Goal: Task Accomplishment & Management: Manage account settings

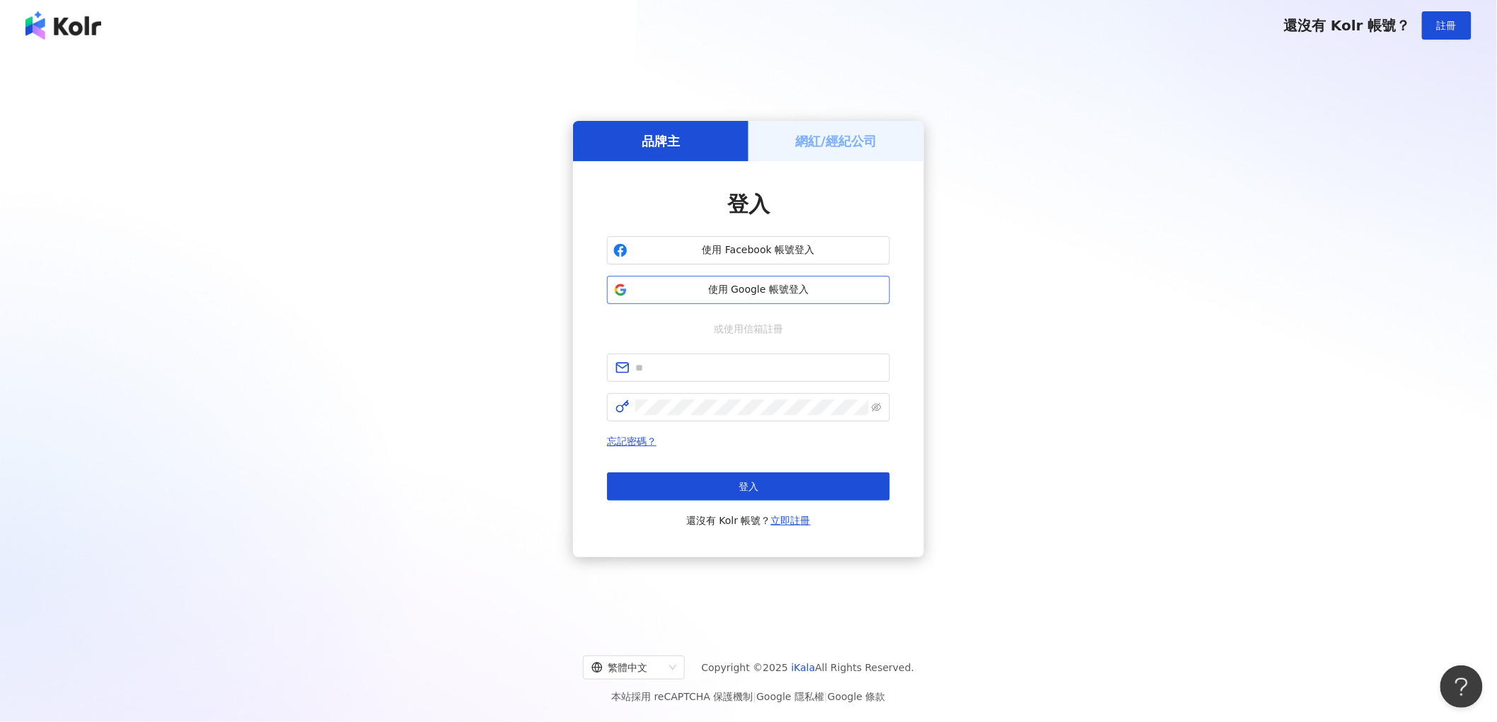
click at [726, 289] on span "使用 Google 帳號登入" at bounding box center [758, 290] width 250 height 14
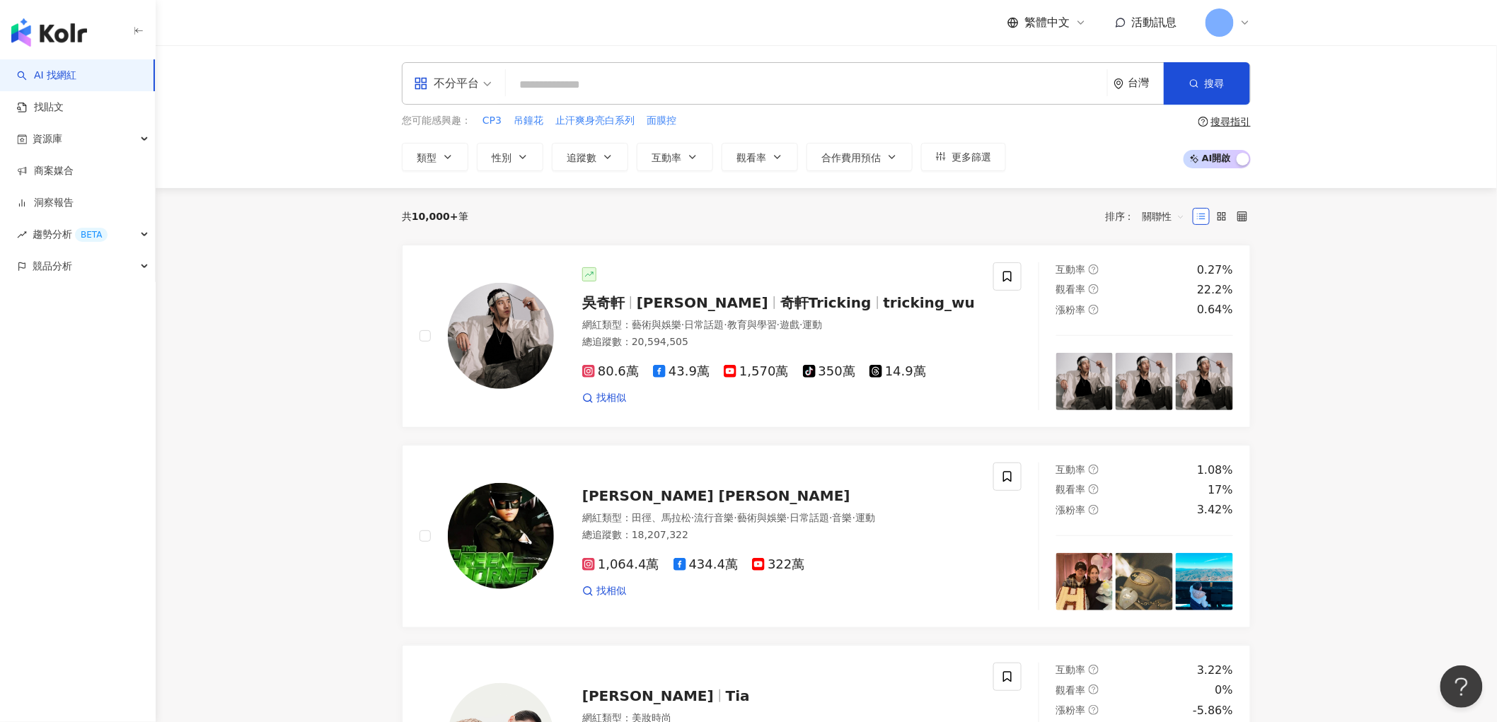
click at [1239, 23] on icon at bounding box center [1244, 22] width 11 height 11
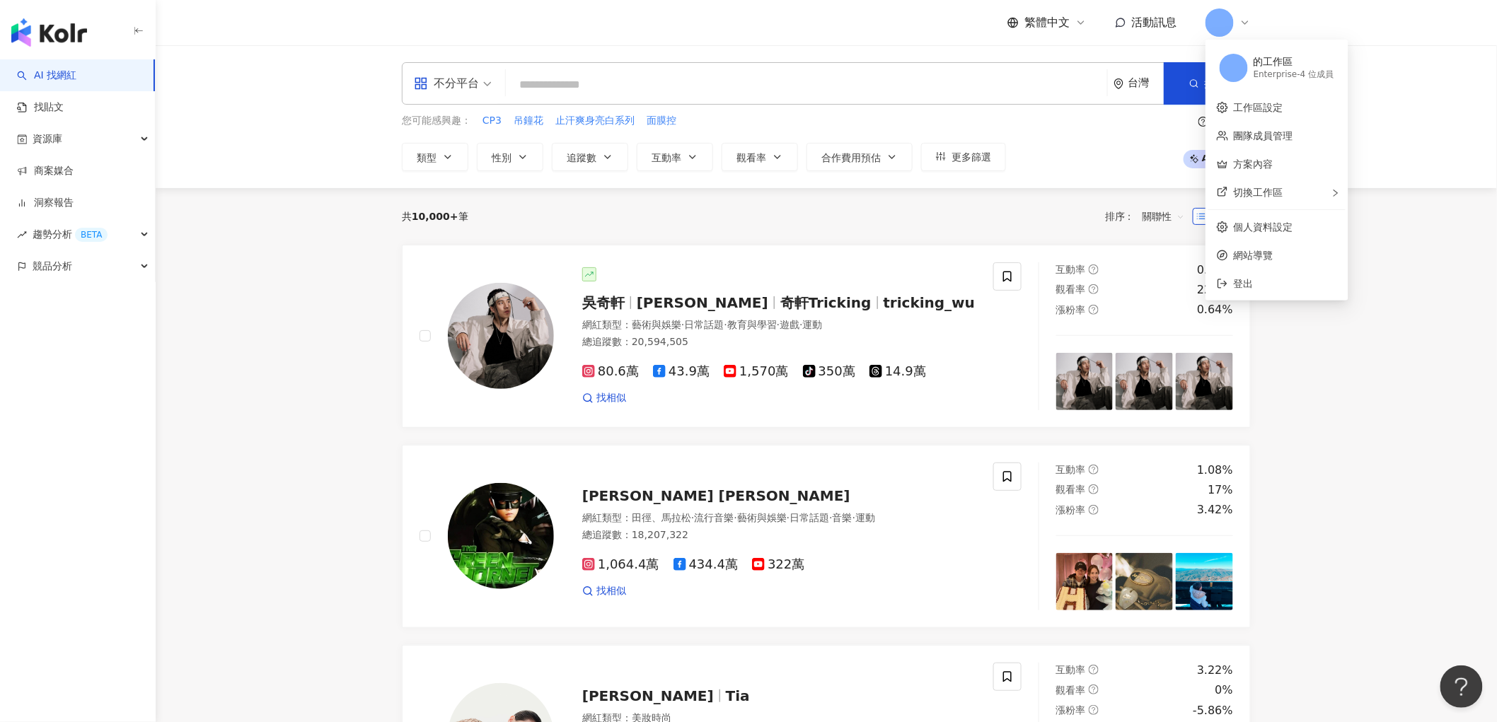
click at [1296, 61] on div "的工作區" at bounding box center [1293, 62] width 81 height 14
click at [1282, 66] on div "的工作區" at bounding box center [1293, 62] width 81 height 14
click at [1267, 134] on link "團隊成員管理" at bounding box center [1262, 135] width 59 height 11
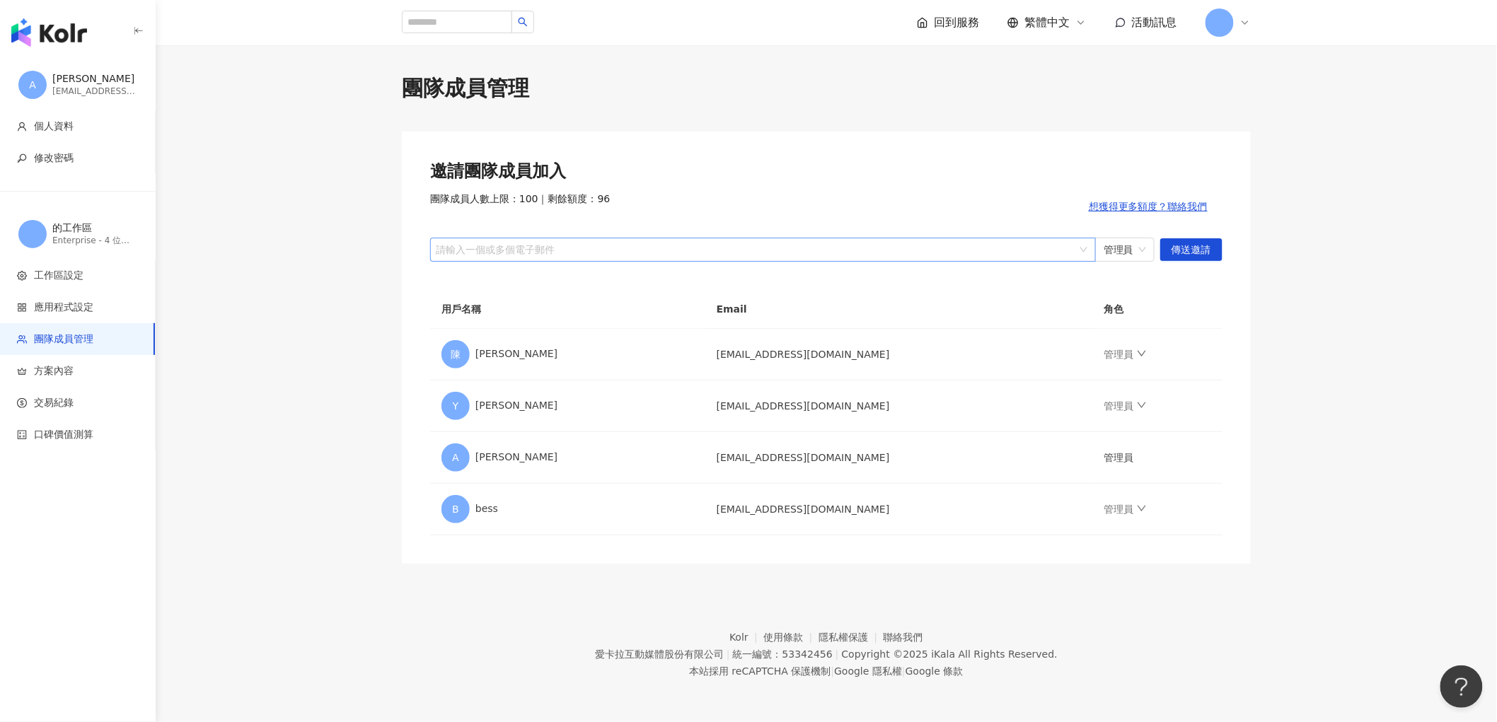
click at [876, 244] on div at bounding box center [755, 249] width 645 height 11
click at [1093, 462] on td "管理員" at bounding box center [1157, 458] width 129 height 52
click at [1137, 511] on icon "down" at bounding box center [1142, 509] width 10 height 10
click at [1274, 465] on div "團隊成員管理 邀請團隊成員加入 團隊成員人數上限：100 ｜ 剩餘額度：96 想獲得更多額度？聯絡我們 請輸入一個或多個電子郵件 管理員 傳送邀請 用戶名稱 …" at bounding box center [825, 319] width 905 height 490
click at [1137, 410] on icon "down" at bounding box center [1142, 405] width 10 height 10
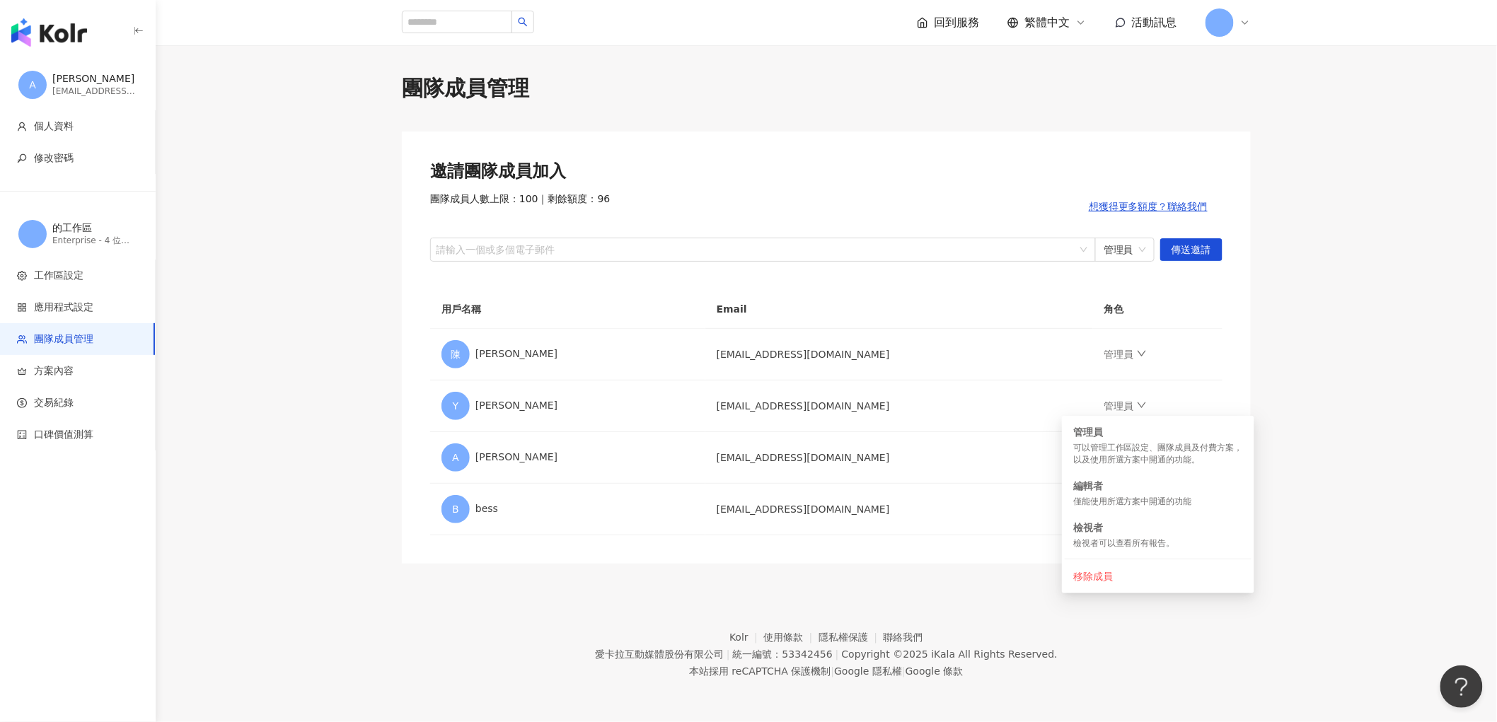
click at [1441, 435] on main "團隊成員管理 邀請團隊成員加入 團隊成員人數上限：100 ｜ 剩餘額度：96 想獲得更多額度？聯絡我們 請輸入一個或多個電子郵件 管理員 傳送邀請 用戶名稱 …" at bounding box center [826, 319] width 1341 height 490
click at [74, 25] on img "button" at bounding box center [49, 32] width 76 height 28
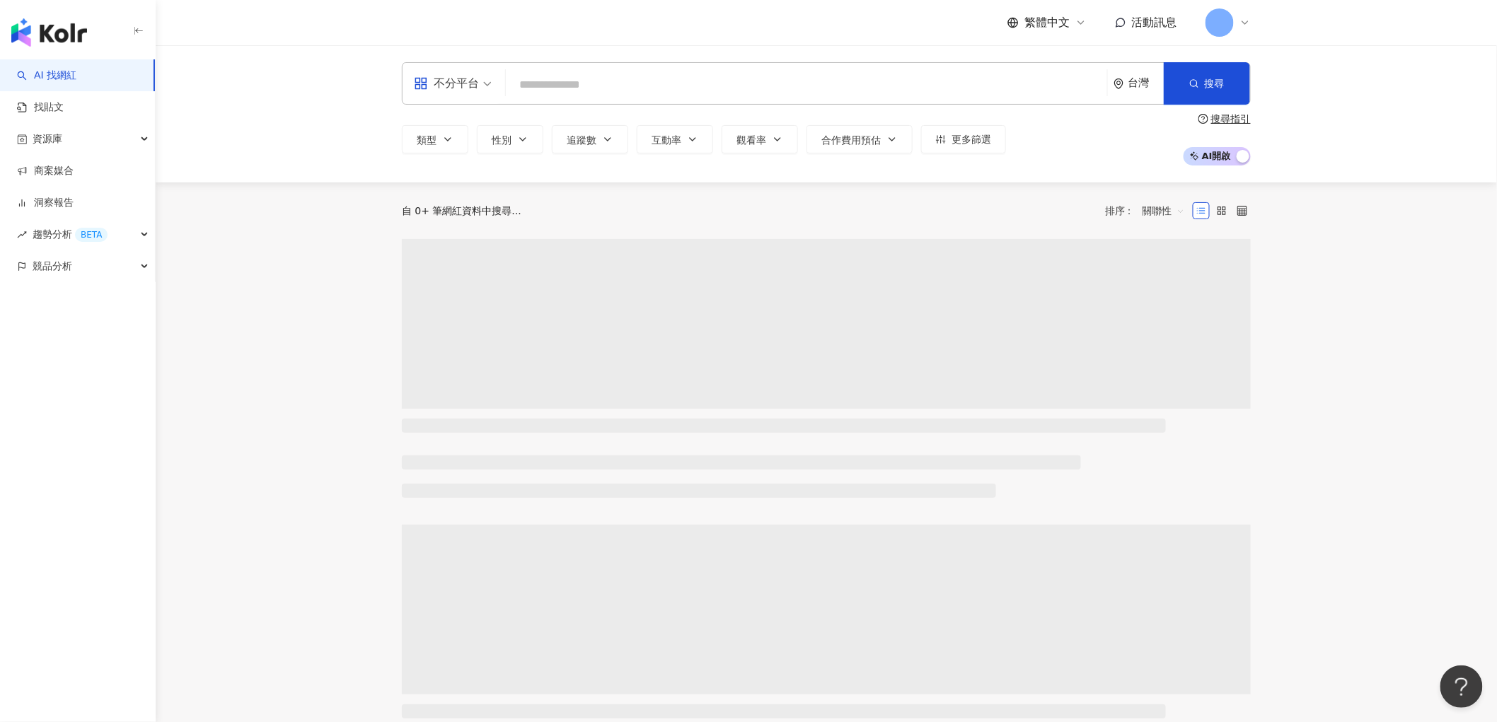
click at [570, 79] on input "search" at bounding box center [806, 84] width 590 height 27
click at [571, 81] on input "search" at bounding box center [806, 84] width 590 height 27
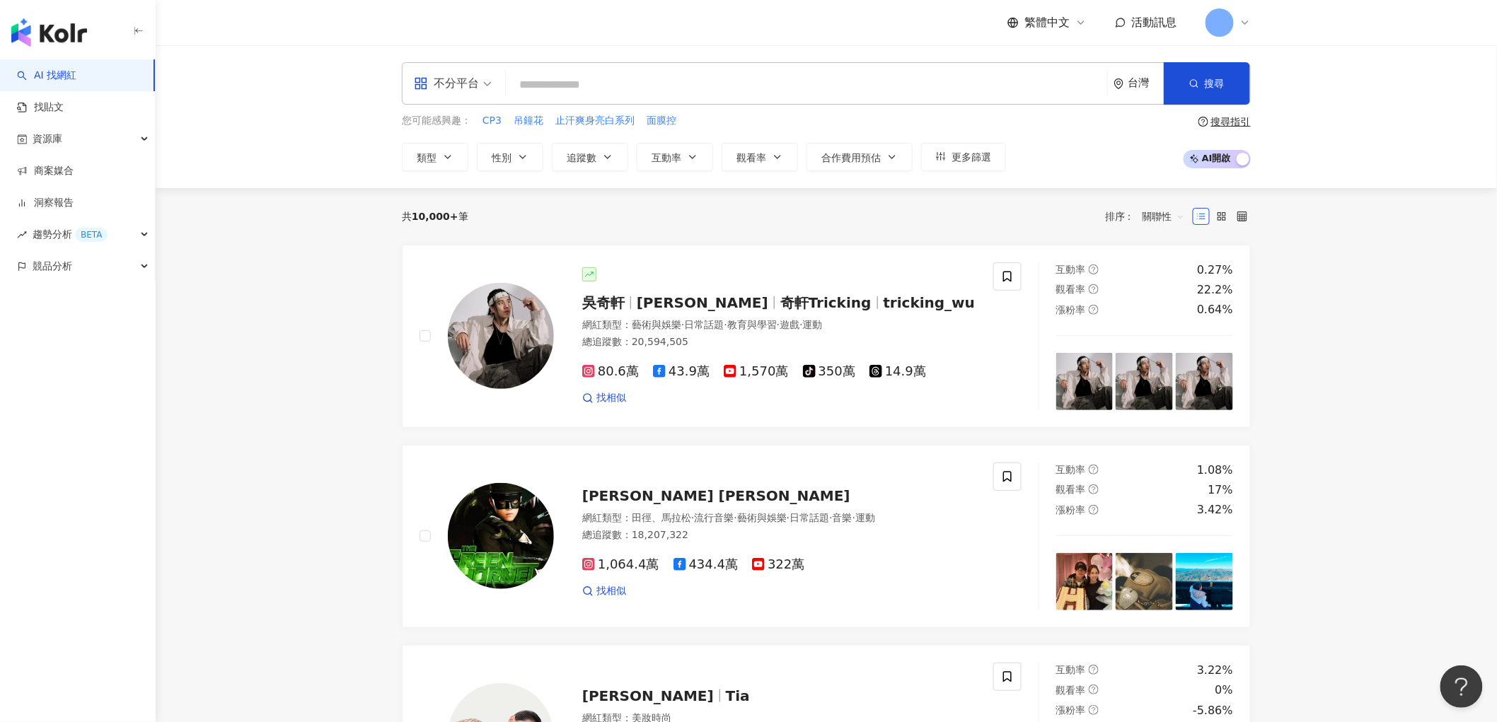
type input "*"
click at [499, 347] on img at bounding box center [501, 336] width 106 height 106
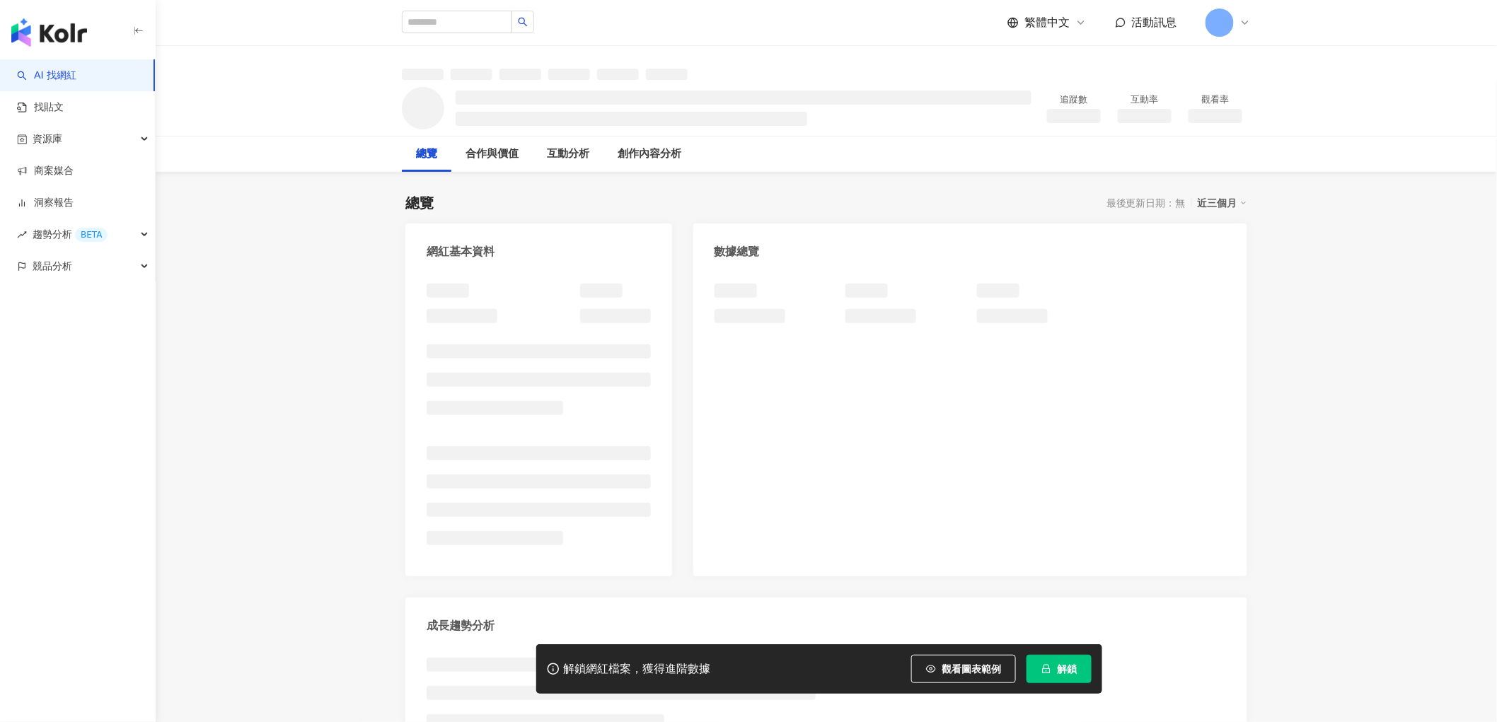
click at [1065, 670] on span "解鎖" at bounding box center [1067, 668] width 20 height 11
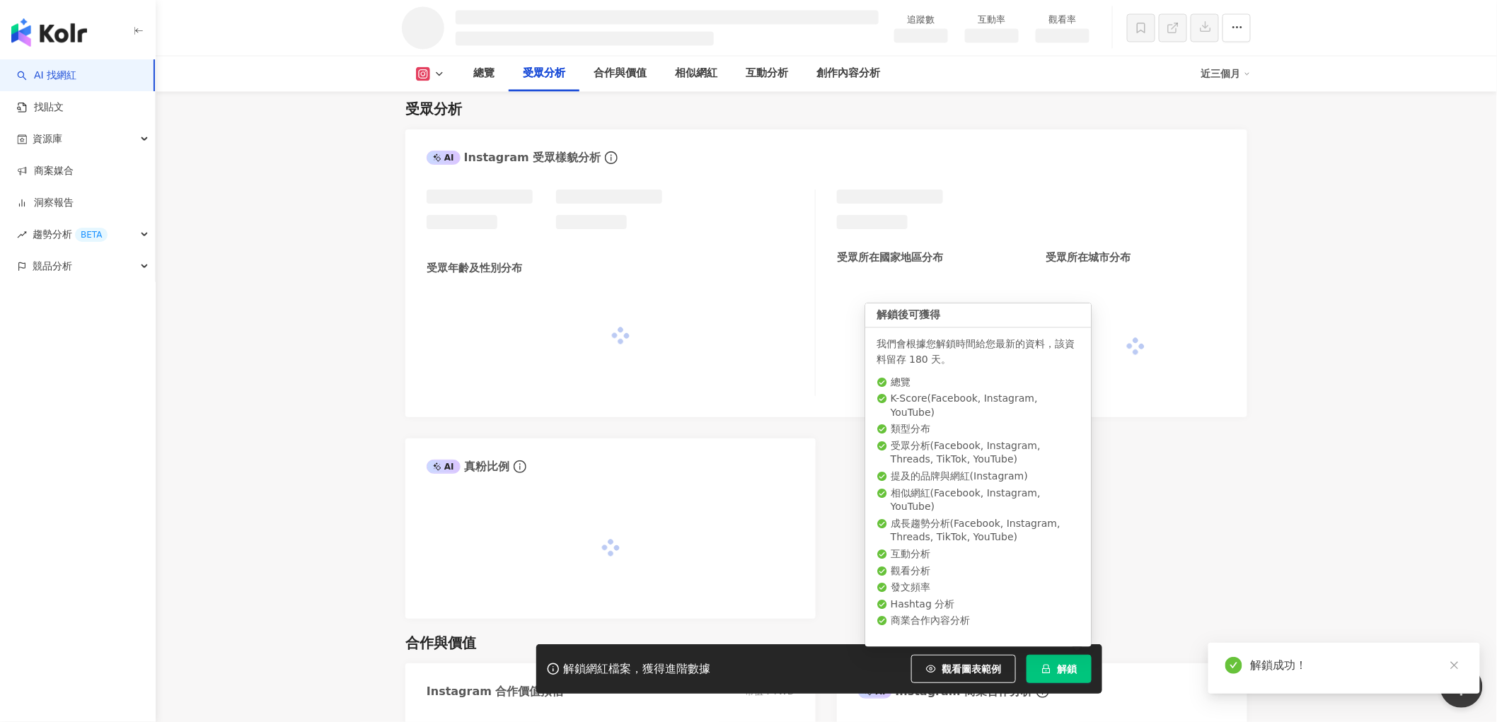
scroll to position [1070, 0]
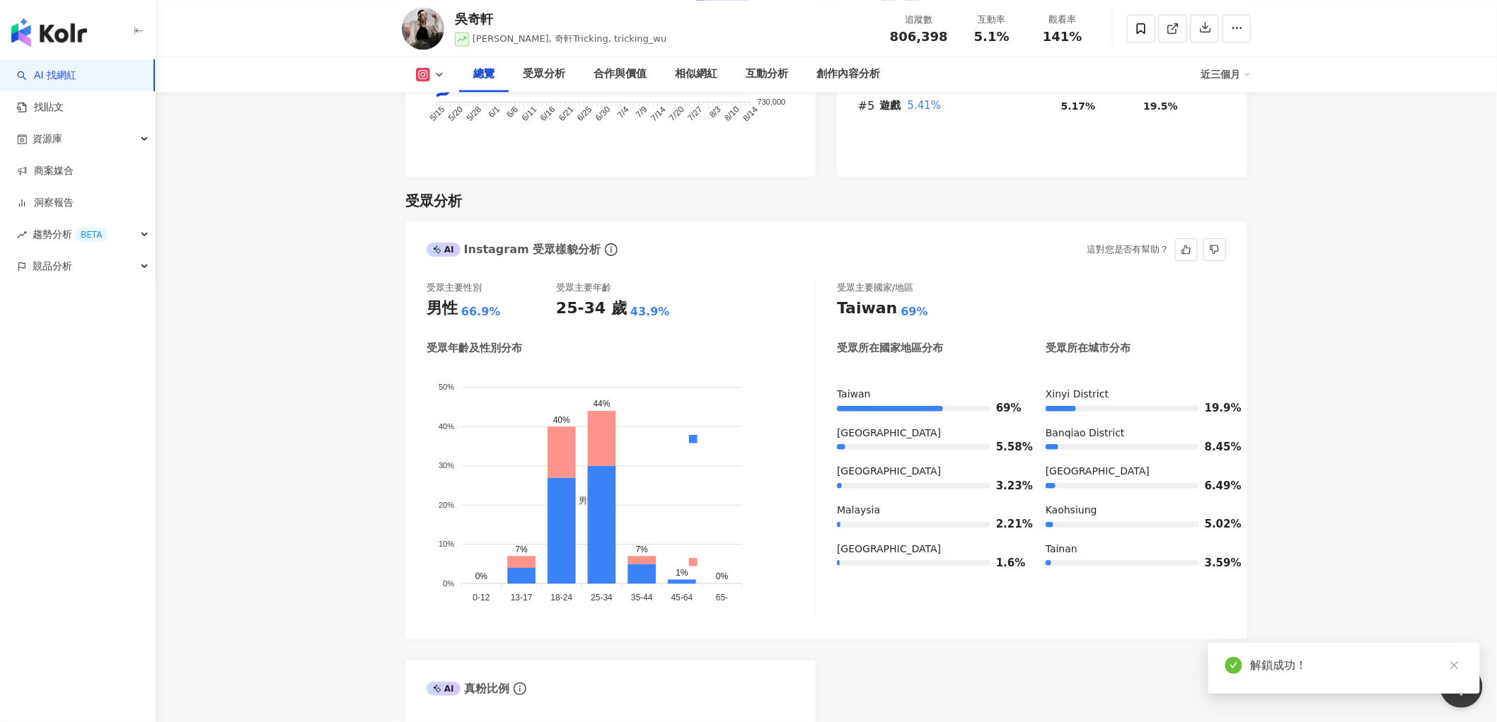
scroll to position [1100, 0]
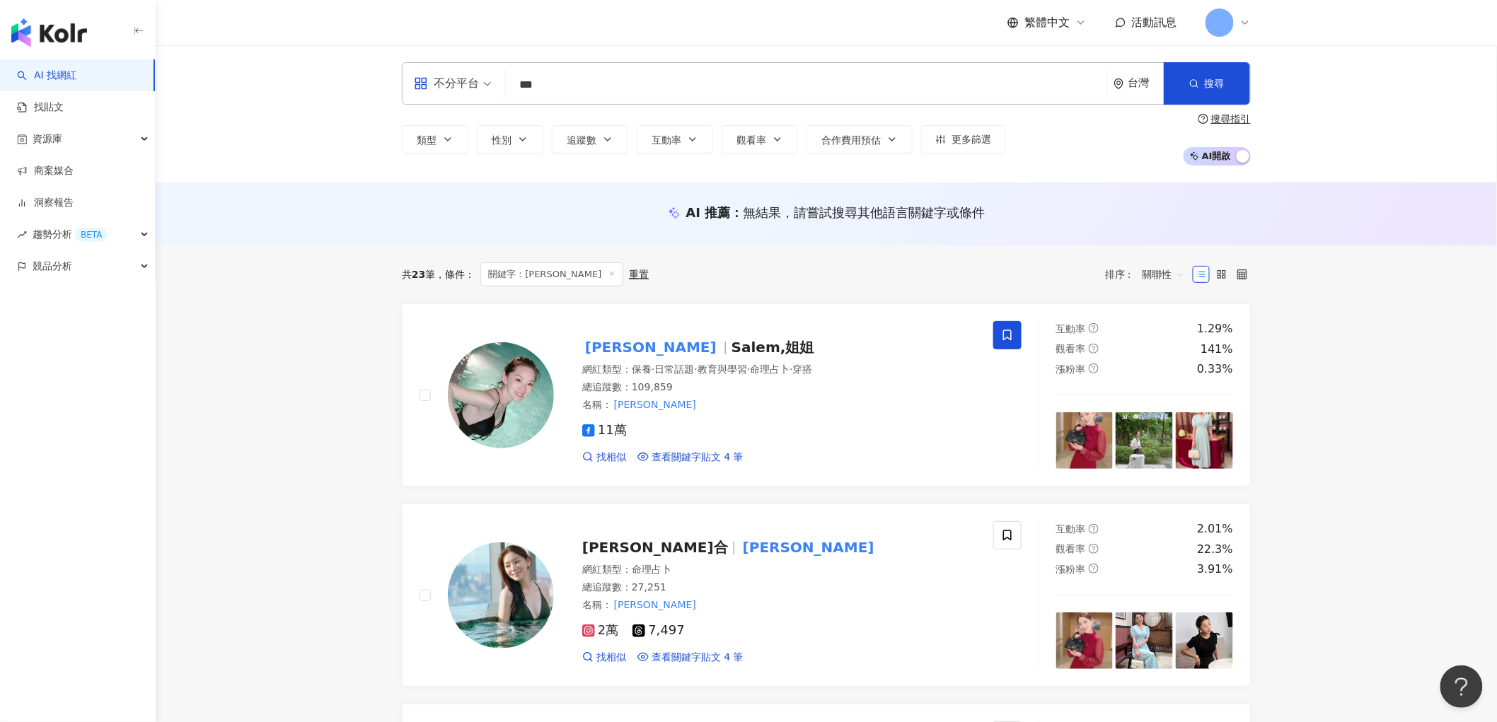
click at [1232, 25] on span at bounding box center [1219, 22] width 28 height 28
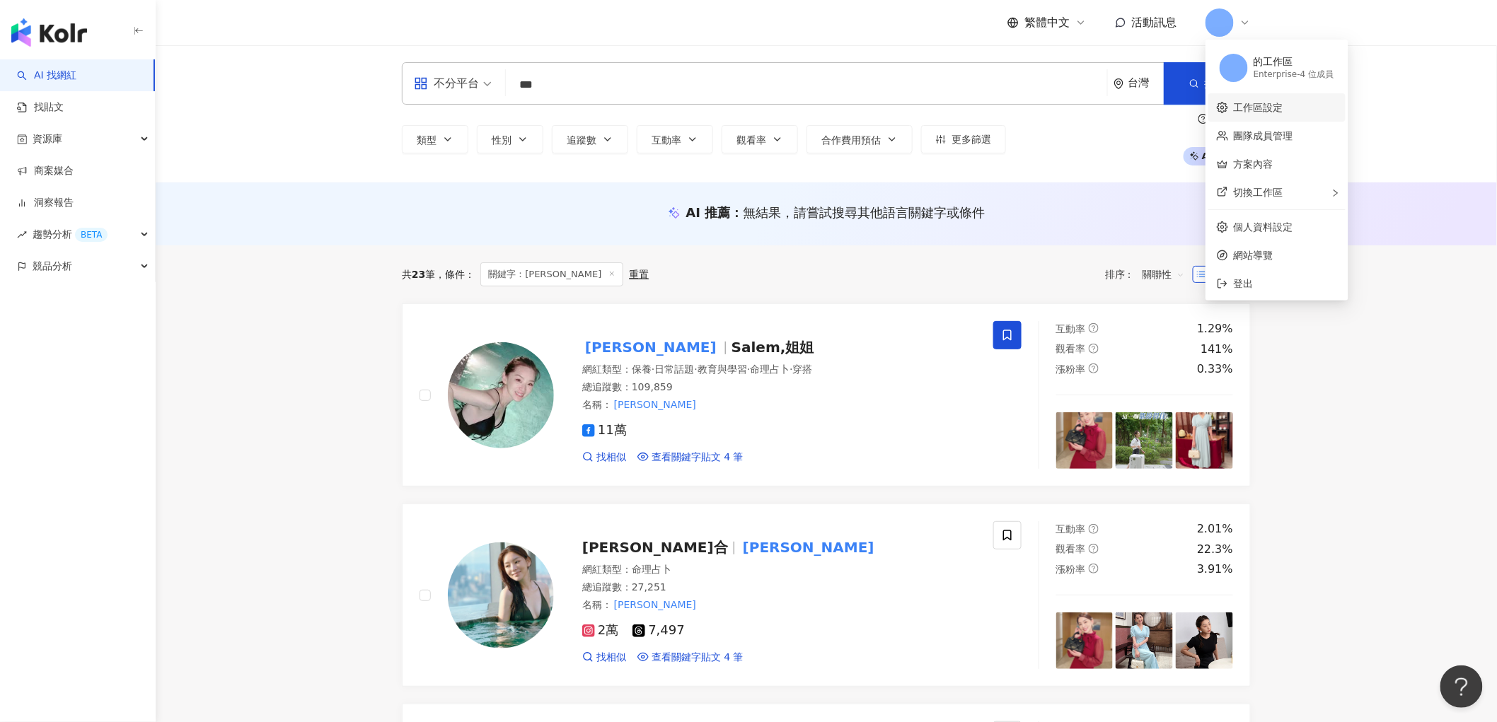
click at [1271, 103] on link "工作區設定" at bounding box center [1258, 107] width 50 height 11
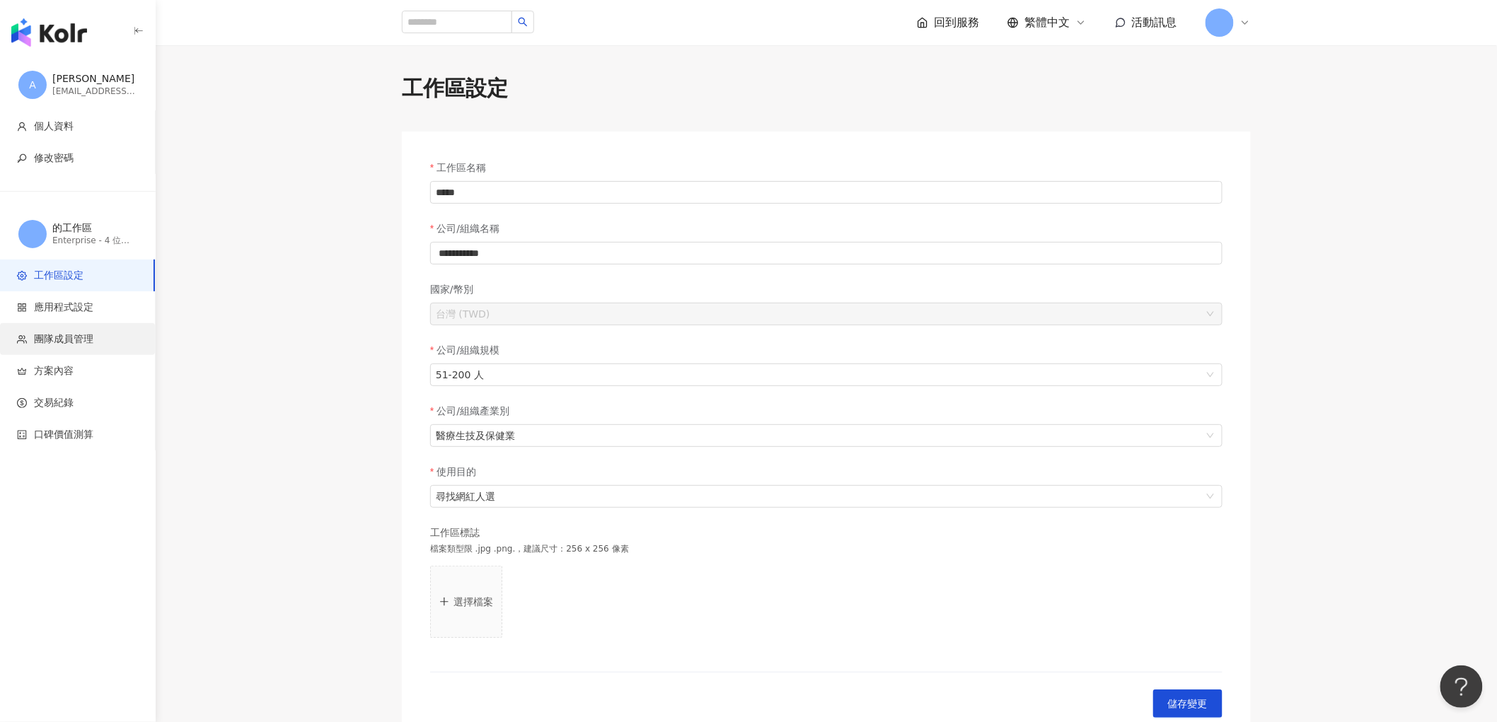
click at [66, 341] on span "團隊成員管理" at bounding box center [63, 339] width 59 height 14
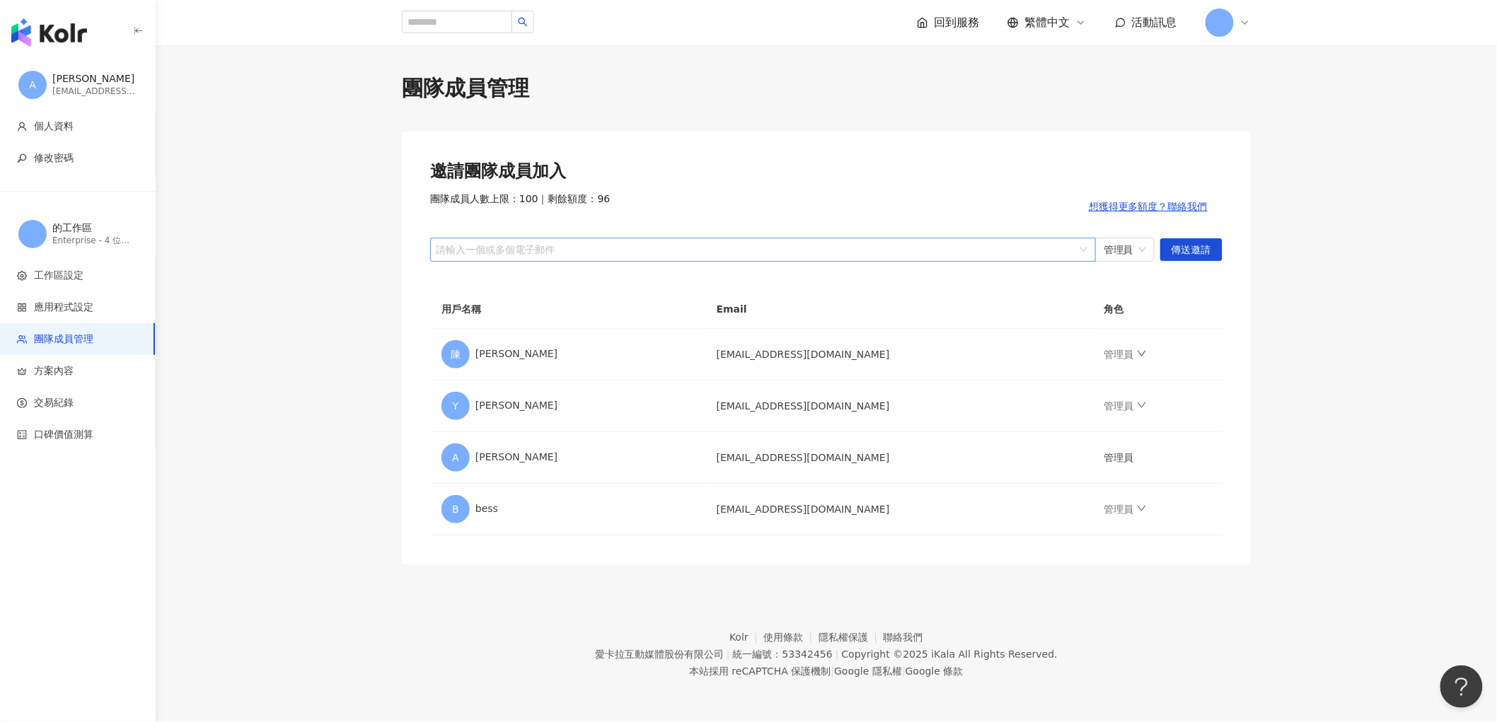
click at [576, 252] on div at bounding box center [755, 249] width 645 height 11
paste input "**********"
type input "**********"
click at [1198, 250] on span "傳送邀請" at bounding box center [1191, 250] width 40 height 23
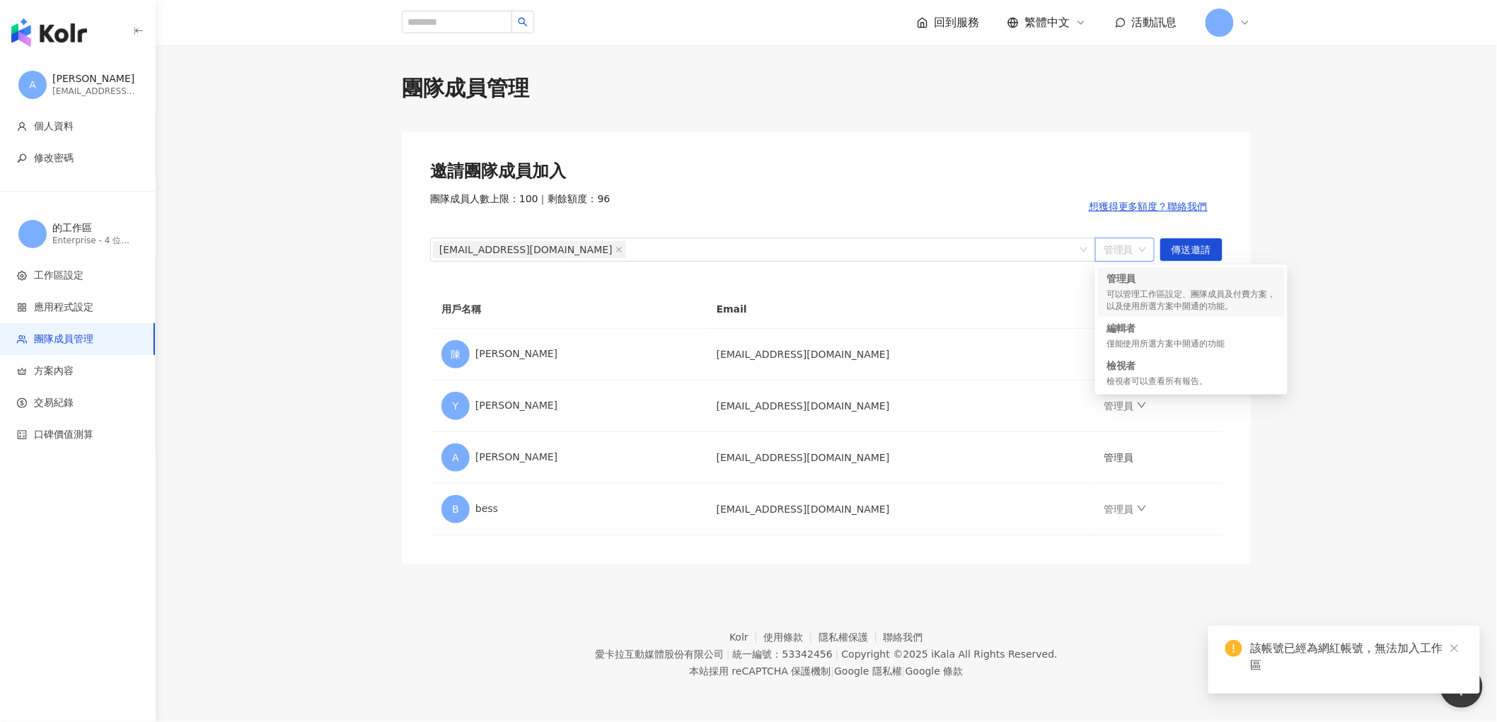
click at [1123, 249] on span "管理員" at bounding box center [1124, 249] width 42 height 23
click at [1133, 329] on div "編輯者" at bounding box center [1191, 328] width 170 height 14
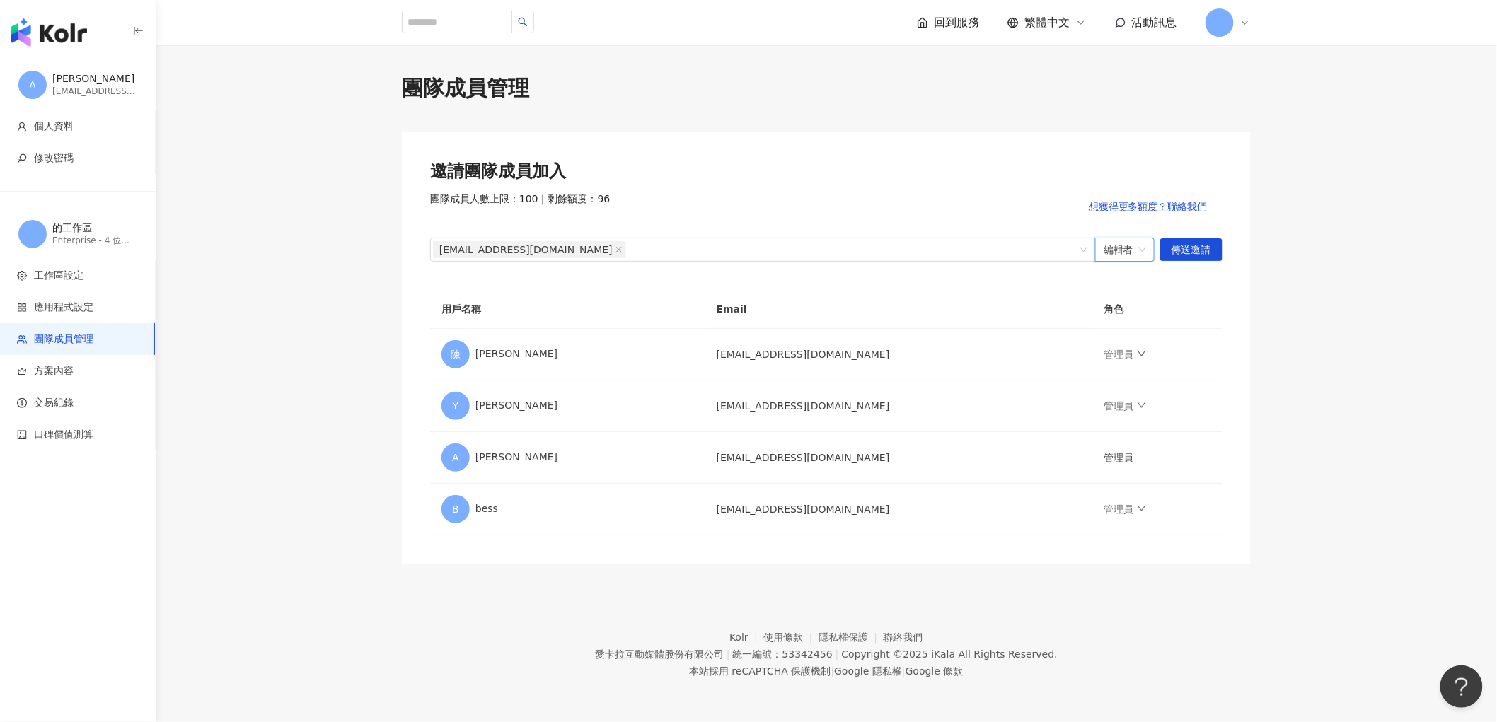
click at [1127, 245] on span "編輯者" at bounding box center [1124, 249] width 42 height 23
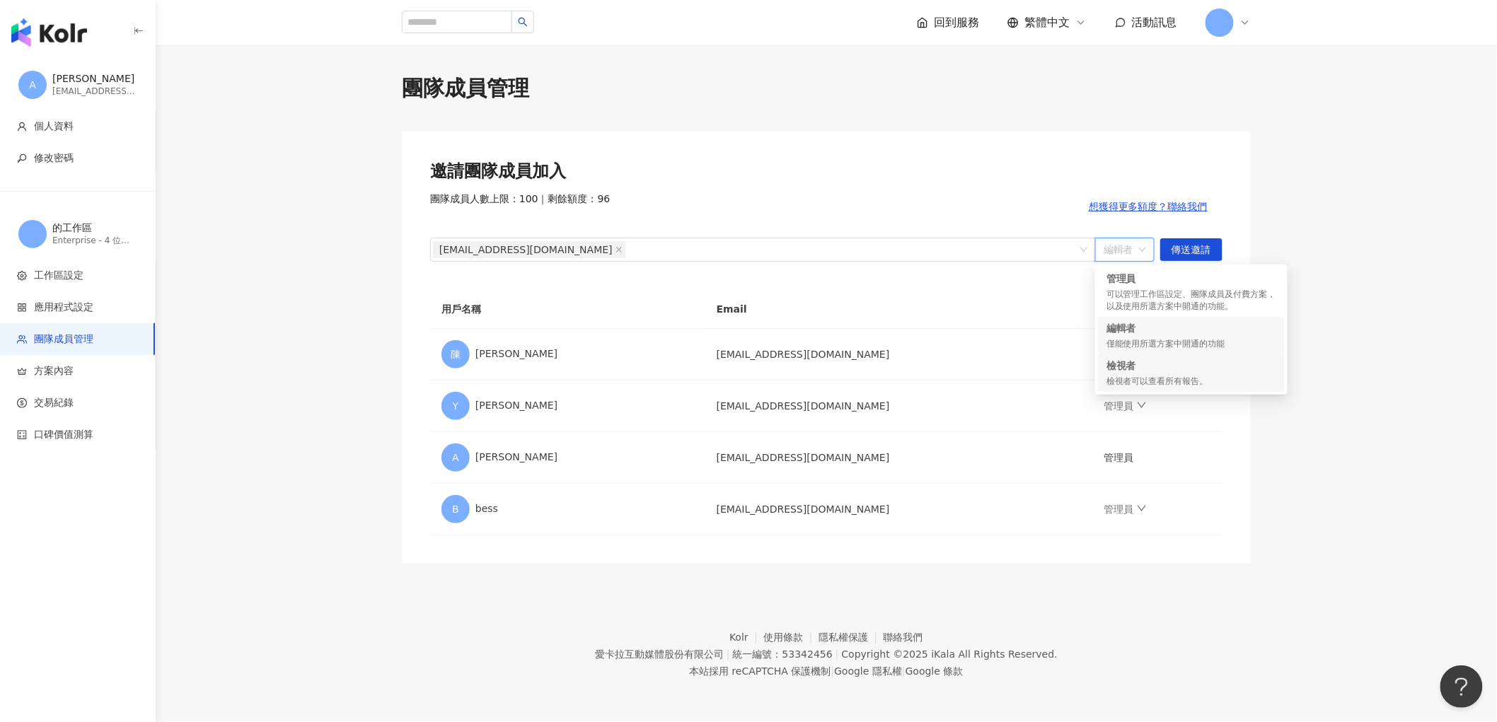
click at [1140, 376] on div "檢視者可以查看所有報告。" at bounding box center [1191, 382] width 170 height 12
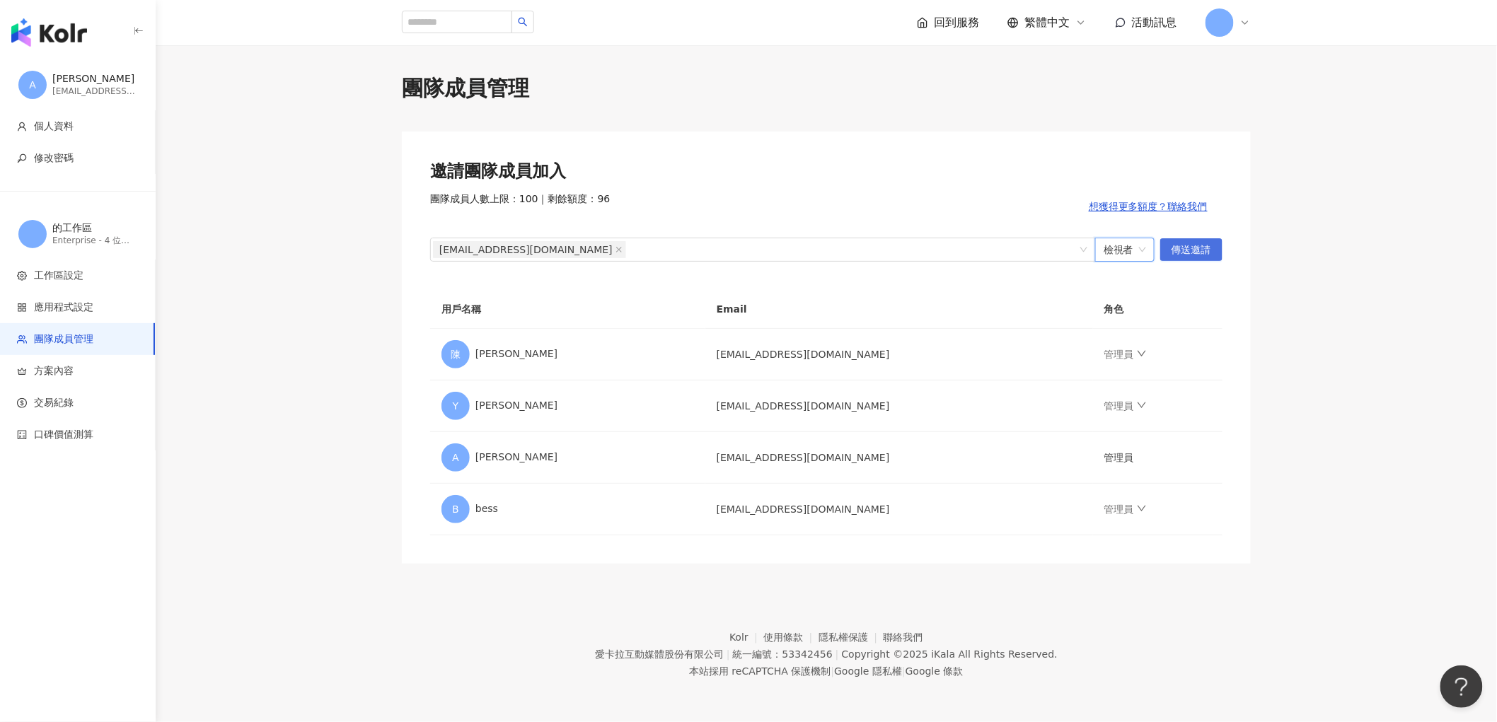
click at [1185, 250] on span "傳送邀請" at bounding box center [1191, 250] width 40 height 23
click at [1137, 244] on span "檢視者" at bounding box center [1124, 249] width 42 height 23
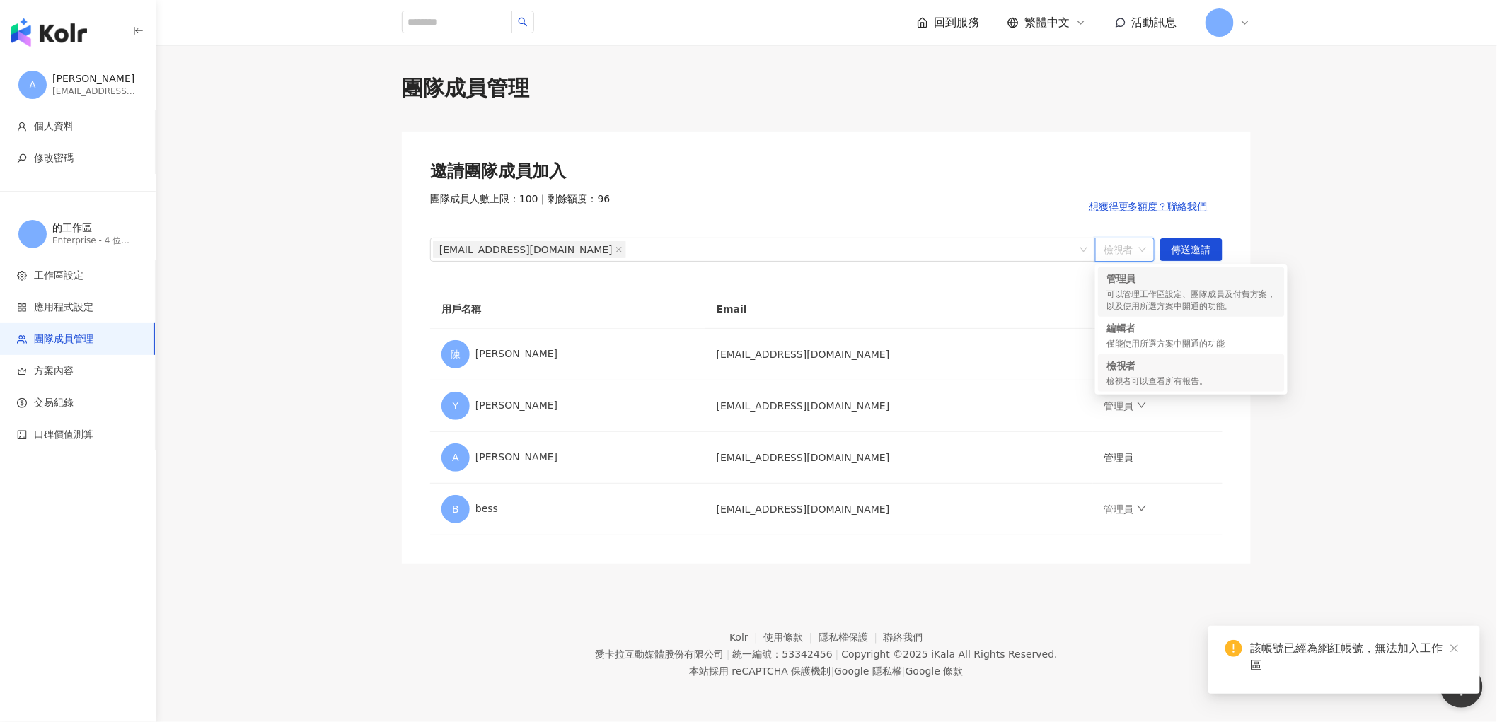
click at [1142, 291] on div "可以管理工作區設定、團隊成員及付費方案，以及使用所選方案中開通的功能。" at bounding box center [1191, 301] width 170 height 24
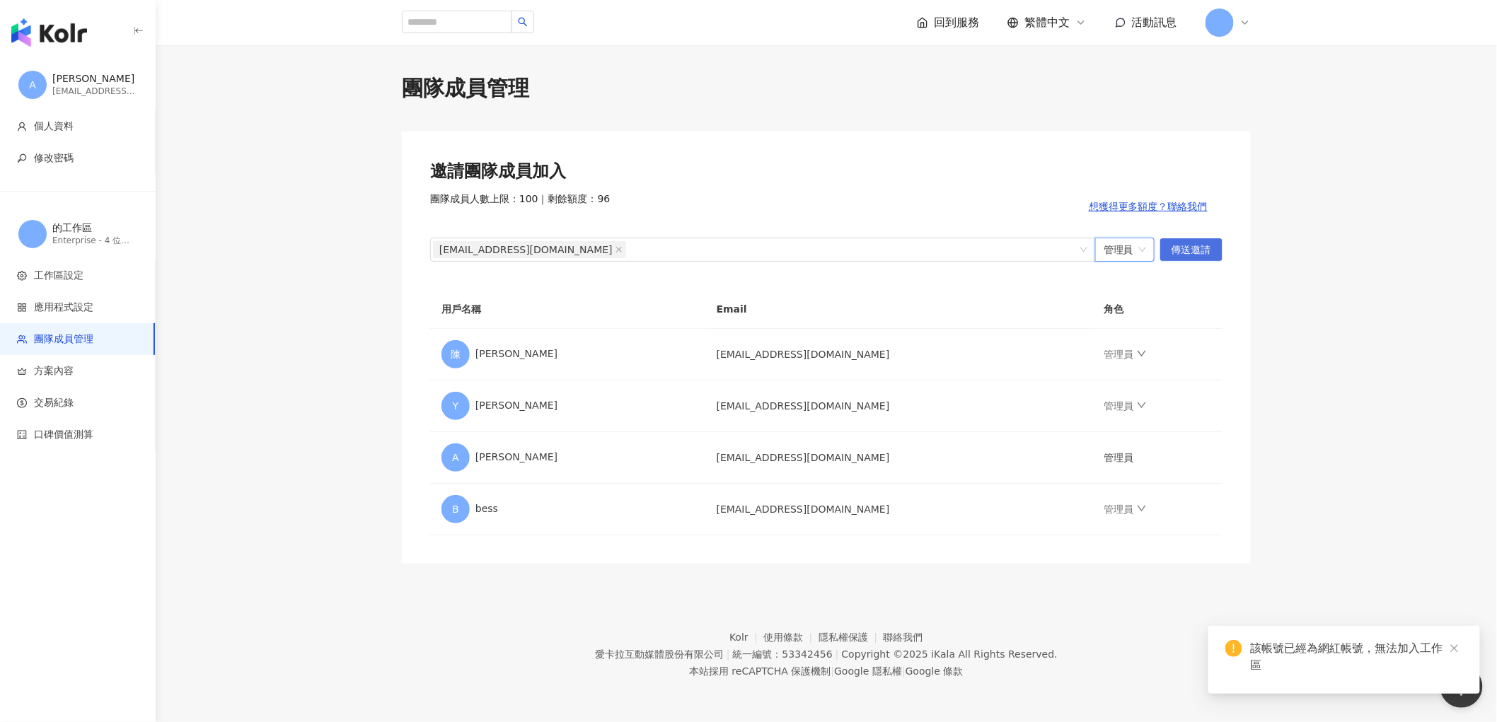
click at [1192, 249] on span "傳送邀請" at bounding box center [1191, 250] width 40 height 23
click at [1198, 248] on span "傳送邀請" at bounding box center [1191, 250] width 40 height 23
click at [615, 250] on icon "close" at bounding box center [618, 249] width 7 height 7
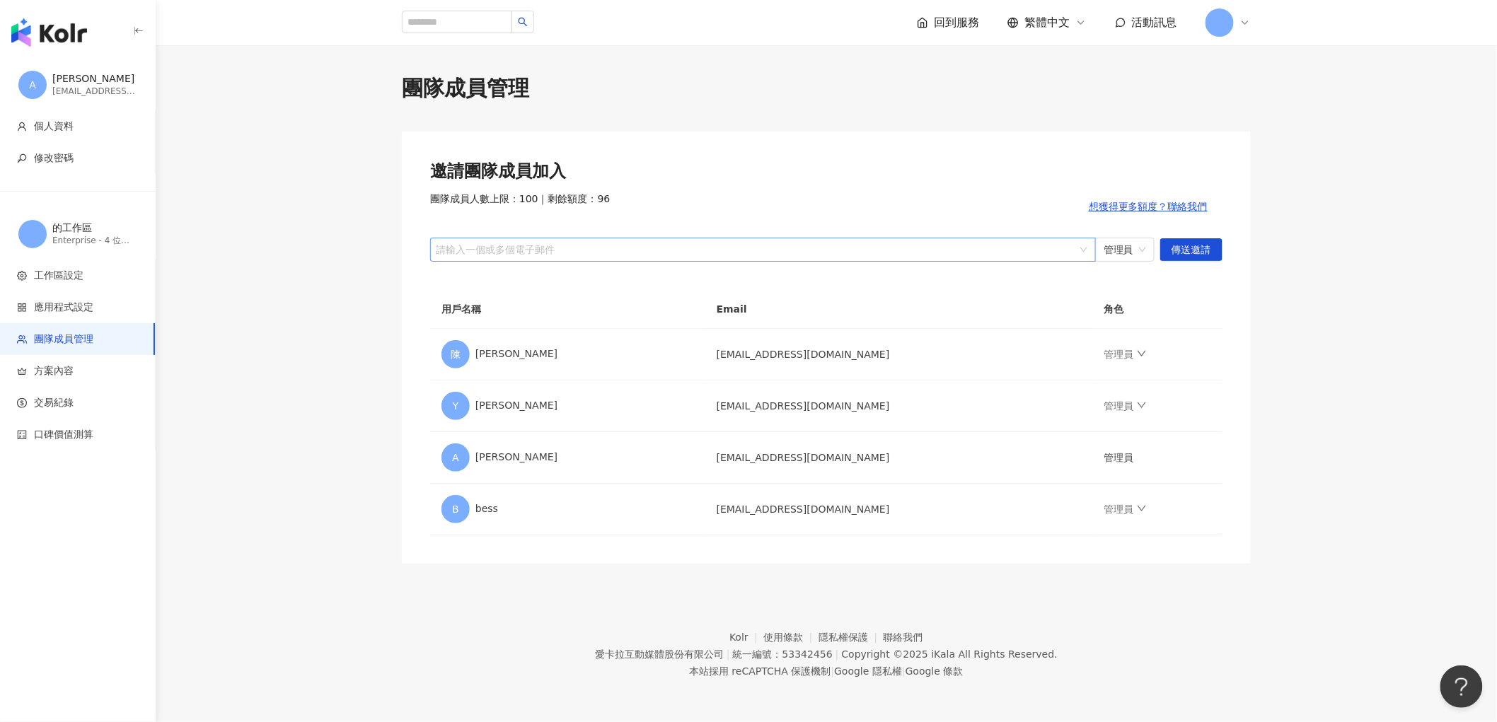
click at [521, 255] on div at bounding box center [755, 249] width 645 height 11
paste input "**********"
type input "**********"
click at [1192, 252] on span "傳送邀請" at bounding box center [1191, 250] width 40 height 23
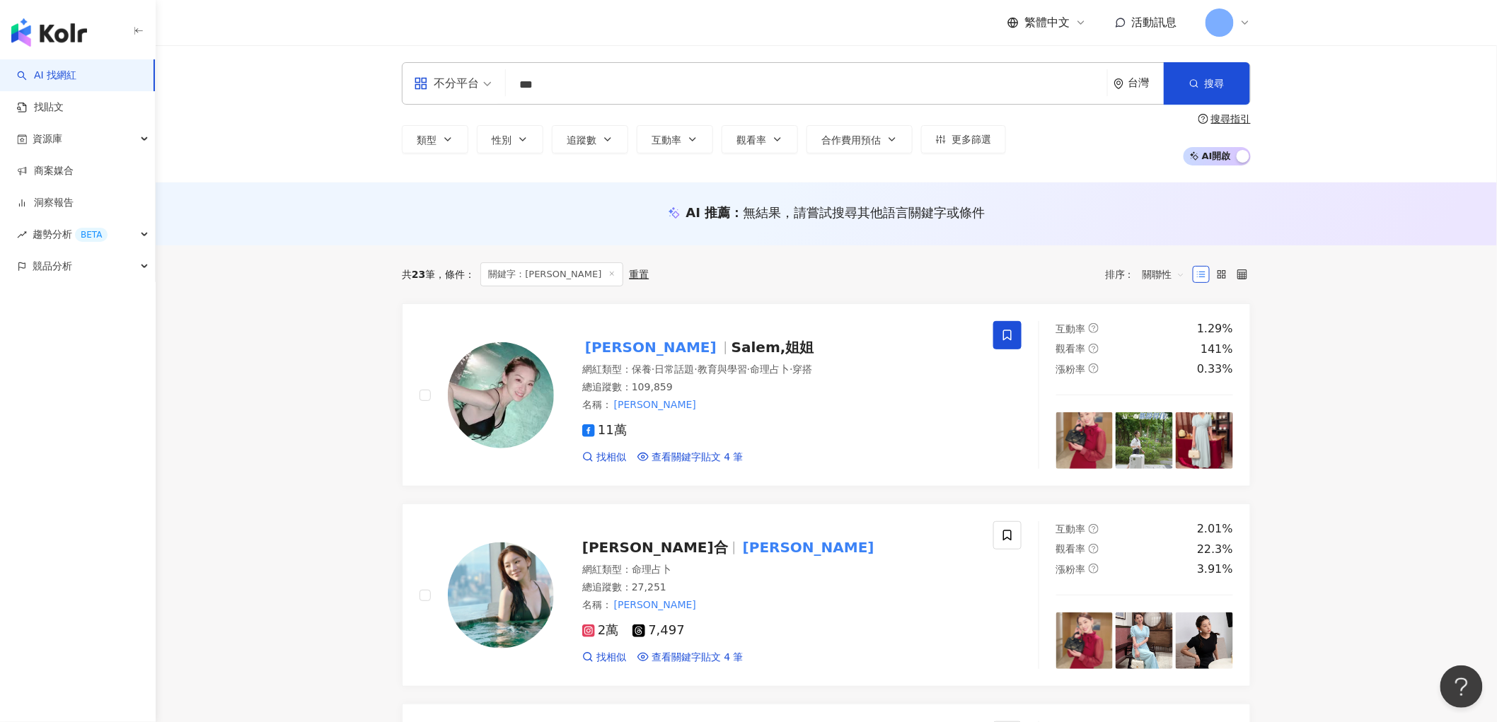
click at [1247, 22] on icon at bounding box center [1245, 22] width 6 height 3
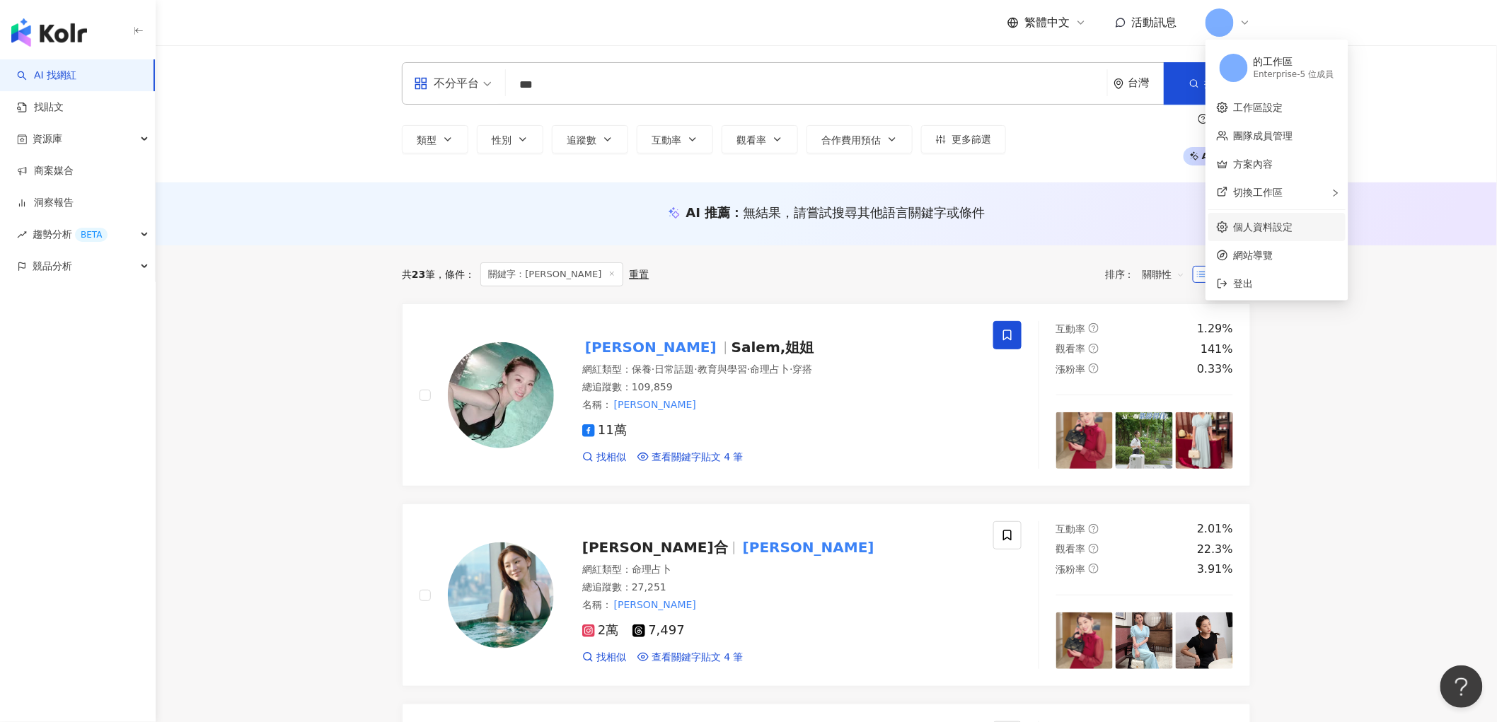
click at [1276, 230] on link "個人資料設定" at bounding box center [1262, 226] width 59 height 11
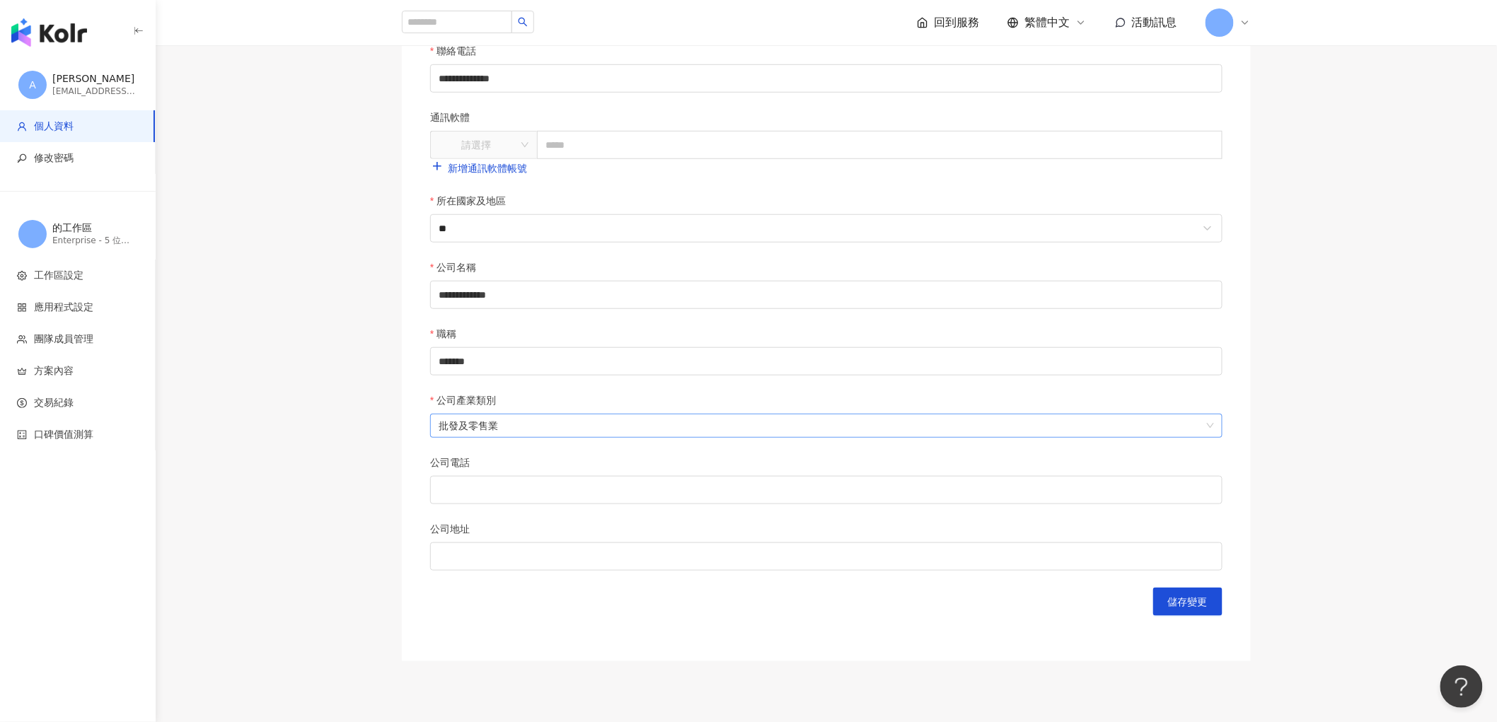
scroll to position [470, 0]
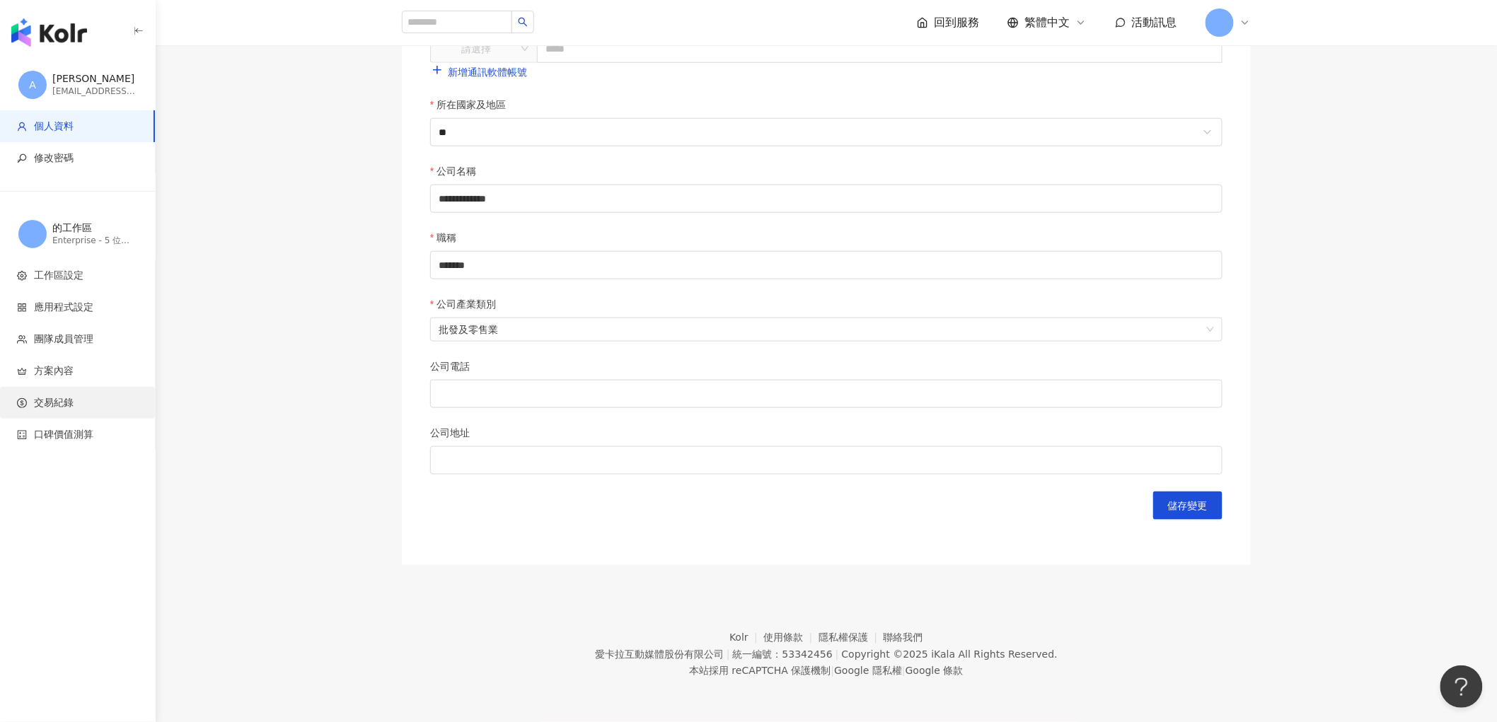
click at [61, 403] on span "交易紀錄" at bounding box center [54, 403] width 40 height 14
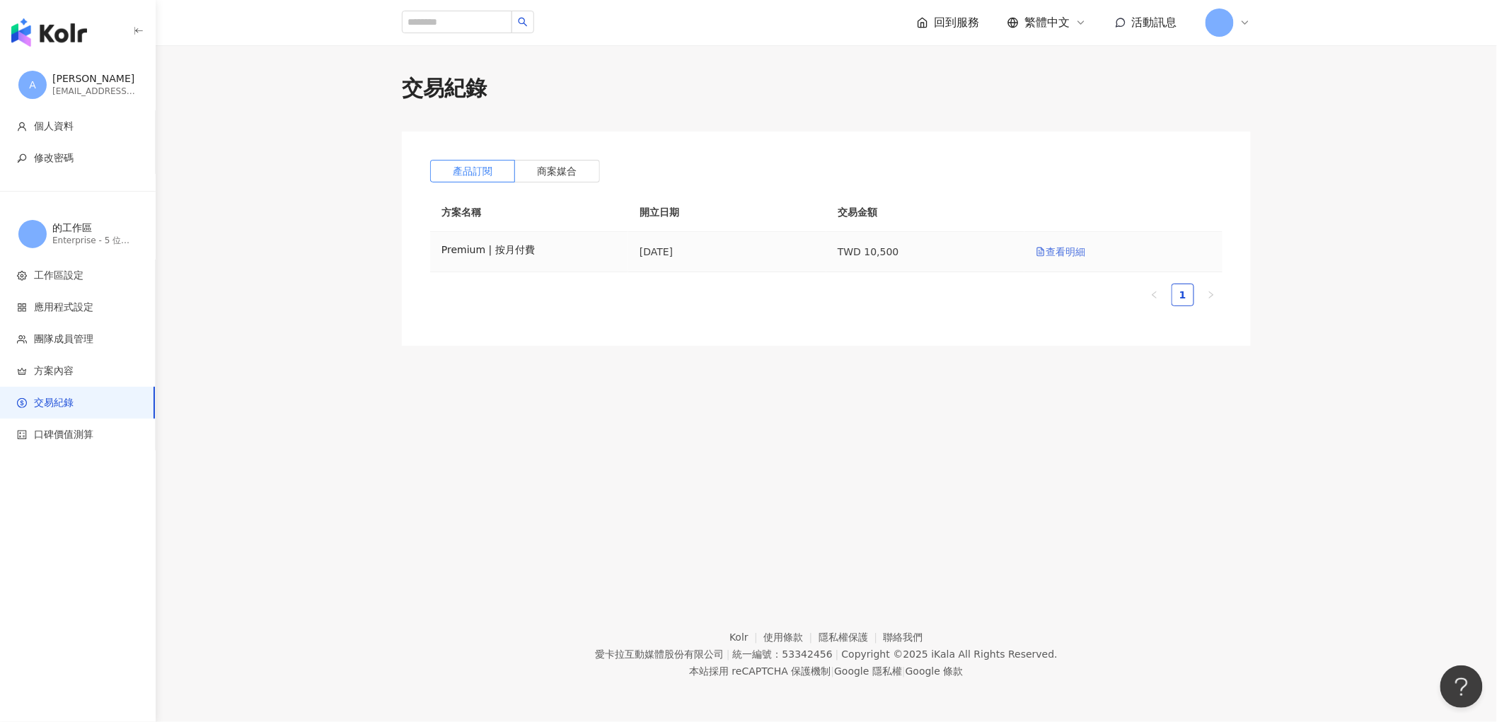
click at [1076, 256] on link "查看明細" at bounding box center [1060, 251] width 50 height 11
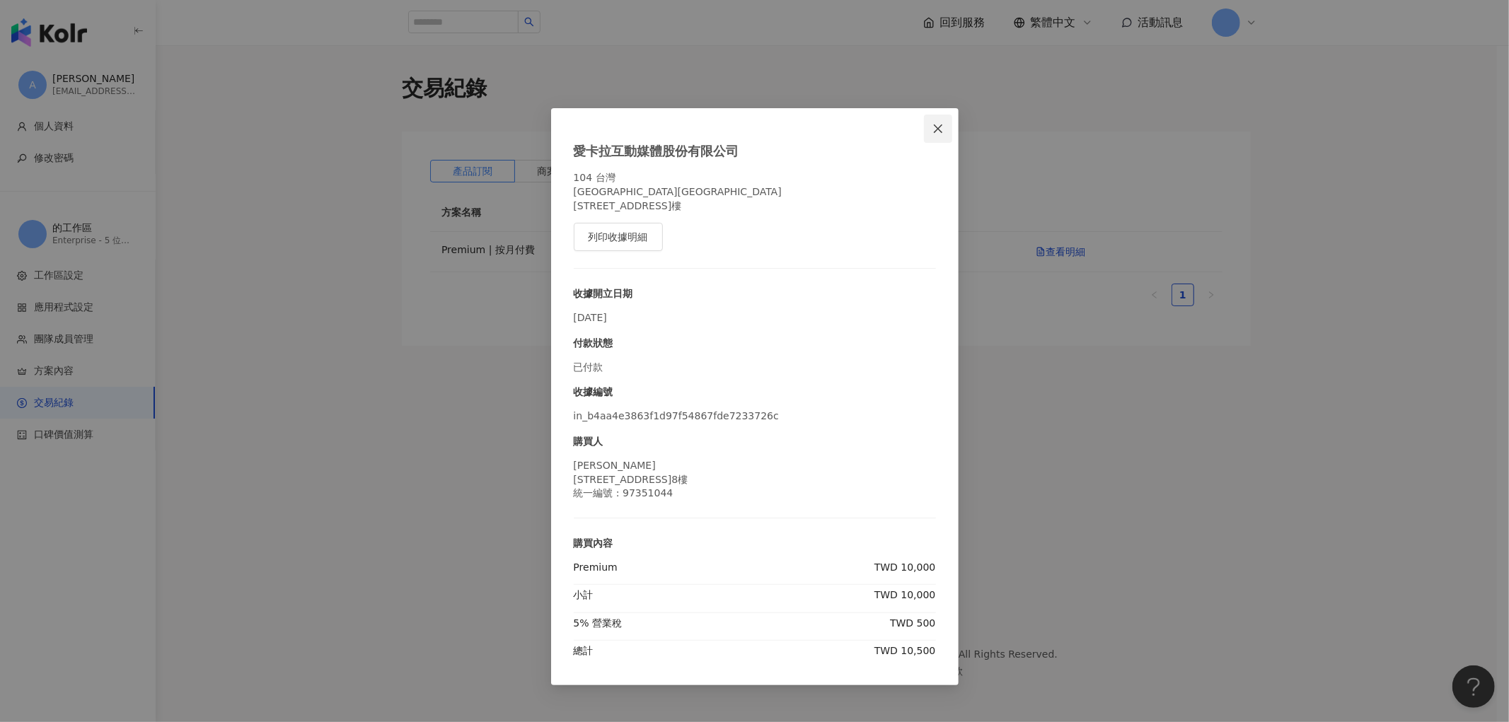
click at [937, 128] on icon "close" at bounding box center [938, 128] width 8 height 8
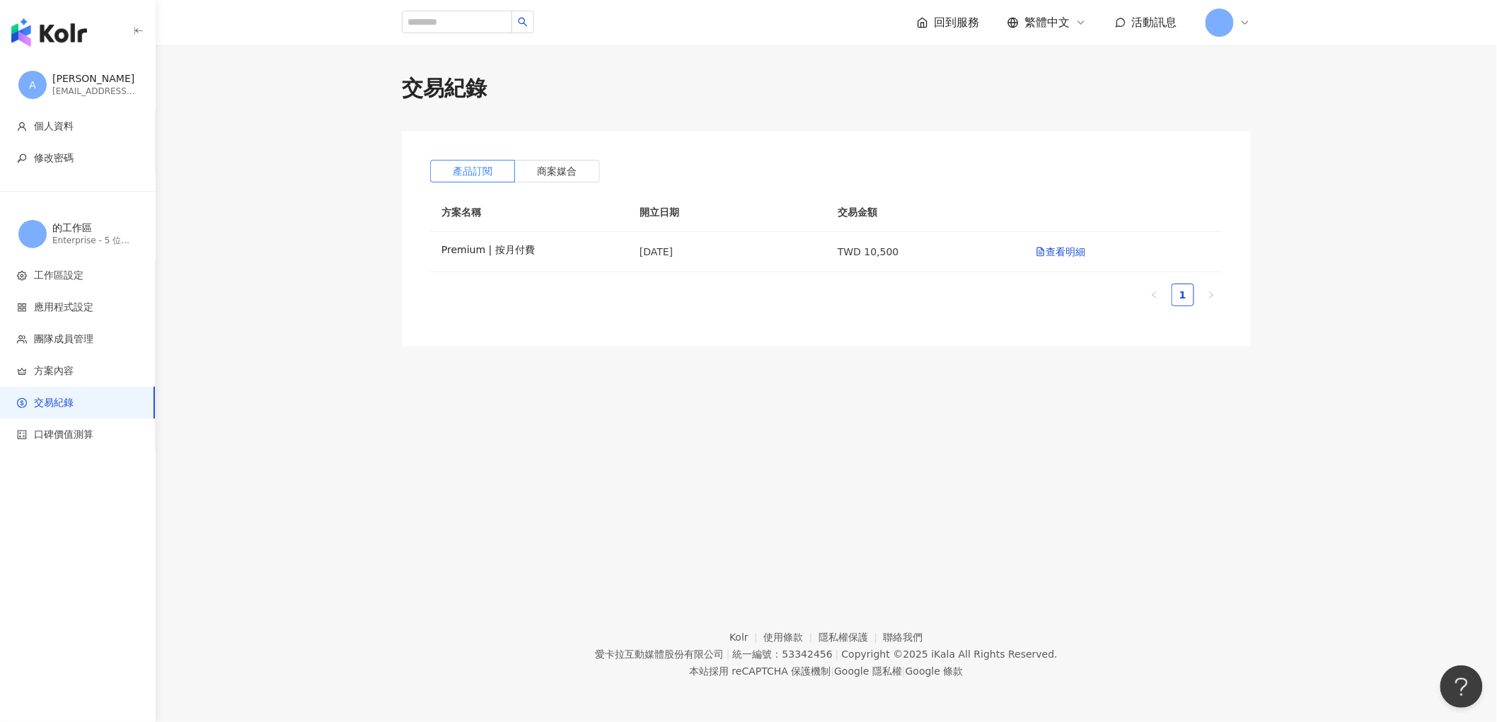
click at [523, 182] on div "產品訂閱 商案媒合 方案名稱 開立日期 交易金額 Premium | 按月付費 2024/1/4 TWD 10,500 查看明細 1" at bounding box center [826, 239] width 849 height 214
click at [543, 173] on span "商案媒合" at bounding box center [558, 170] width 40 height 11
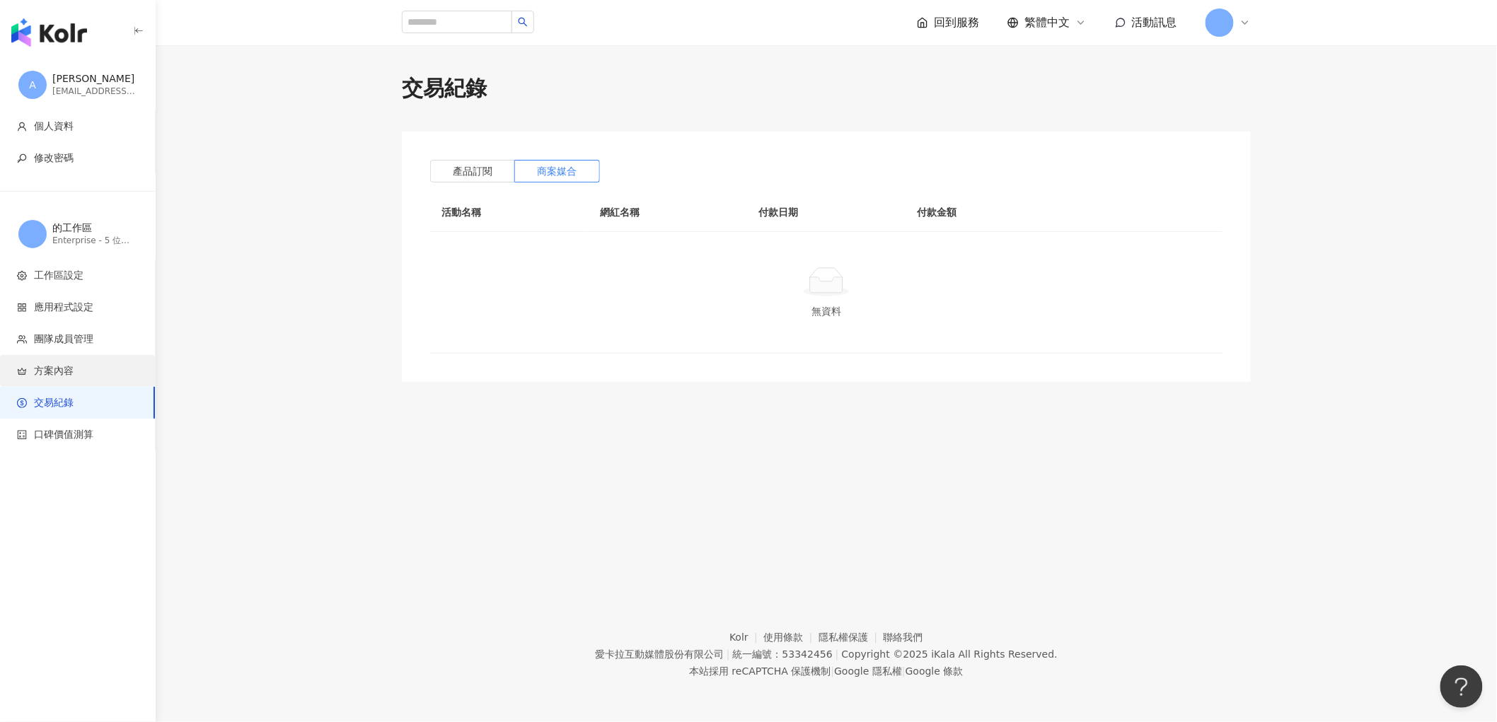
click at [66, 361] on li "方案內容" at bounding box center [77, 371] width 155 height 32
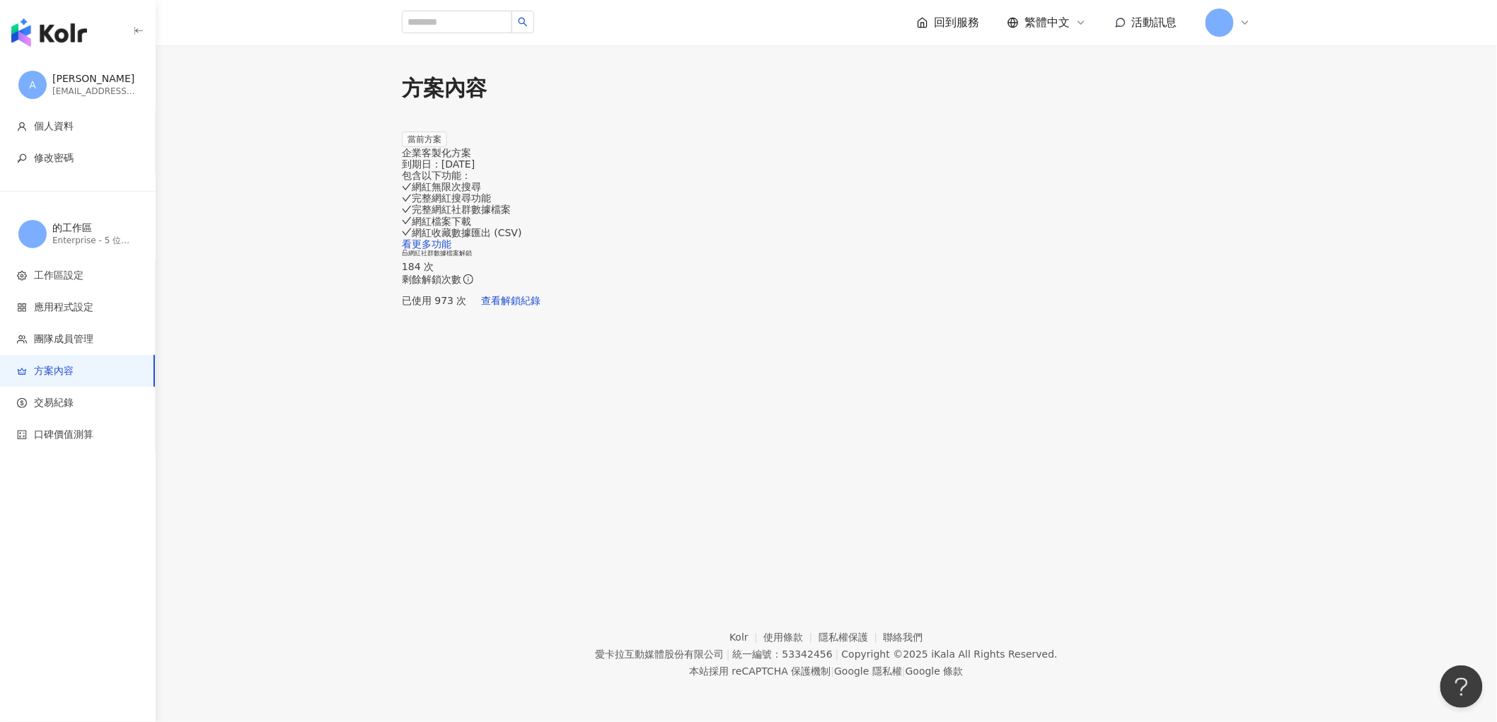
click at [441, 536] on div "方案內容 當前方案 企業客製化方案 到期日： 2025/10/22 包含以下功能 ： 網紅無限次搜尋 完整網紅搜尋功能 完整網紅社群數據檔案 網紅檔案下載 網…" at bounding box center [826, 305] width 1341 height 520
click at [451, 250] on link "看更多功能" at bounding box center [427, 243] width 50 height 11
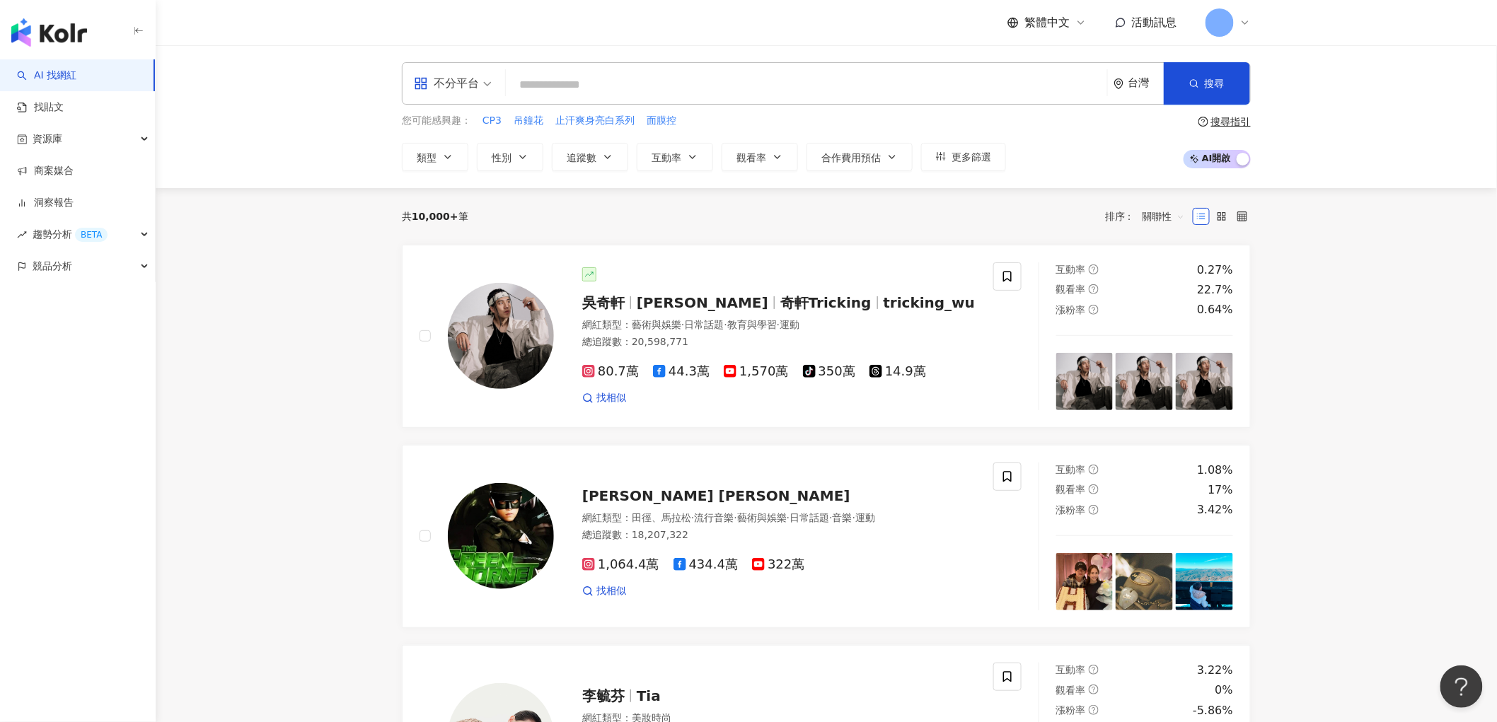
click at [1250, 23] on icon at bounding box center [1244, 22] width 11 height 11
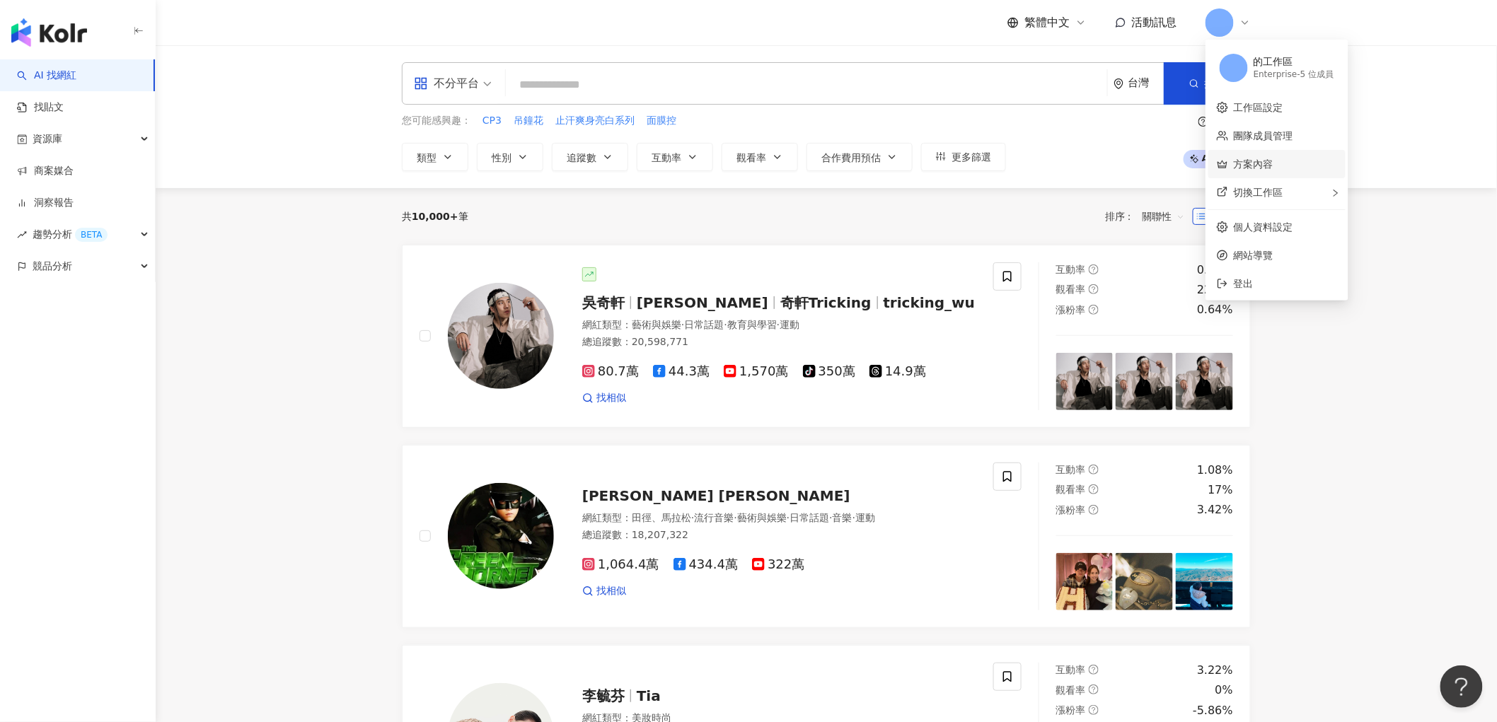
click at [1261, 164] on link "方案內容" at bounding box center [1253, 163] width 40 height 11
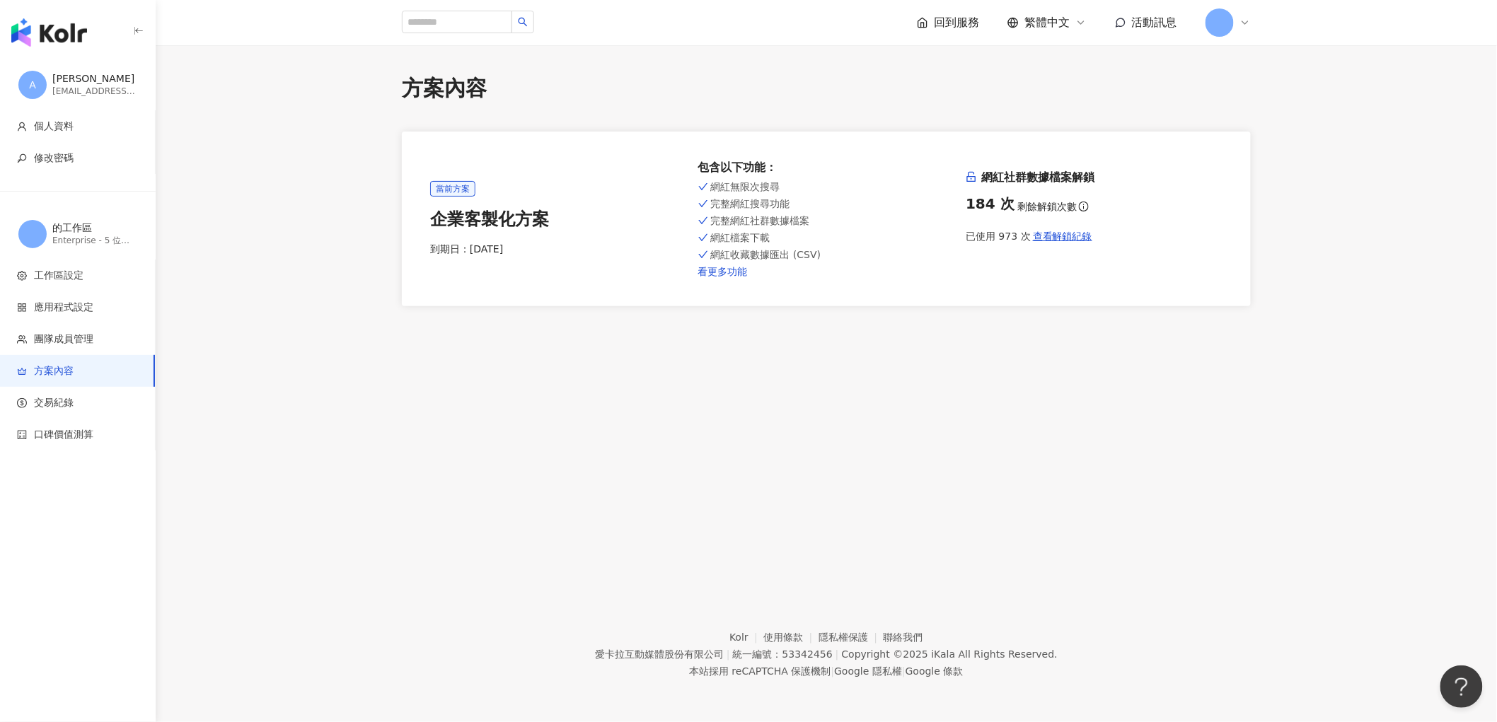
click at [723, 274] on link "看更多功能" at bounding box center [826, 271] width 257 height 11
click at [726, 272] on link "看更多功能" at bounding box center [826, 271] width 257 height 11
